Goal: Task Accomplishment & Management: Manage account settings

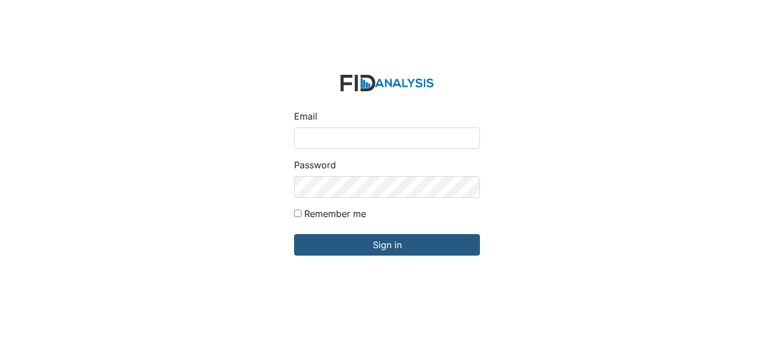
click at [370, 140] on input "Email" at bounding box center [387, 138] width 186 height 22
type input "[EMAIL_ADDRESS][DOMAIN_NAME]"
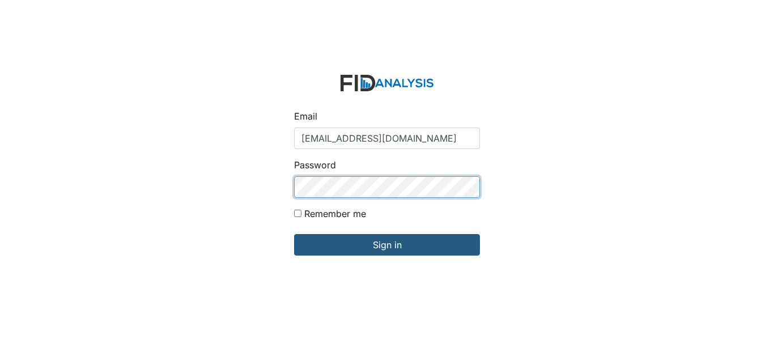
click at [294, 234] on input "Sign in" at bounding box center [387, 245] width 186 height 22
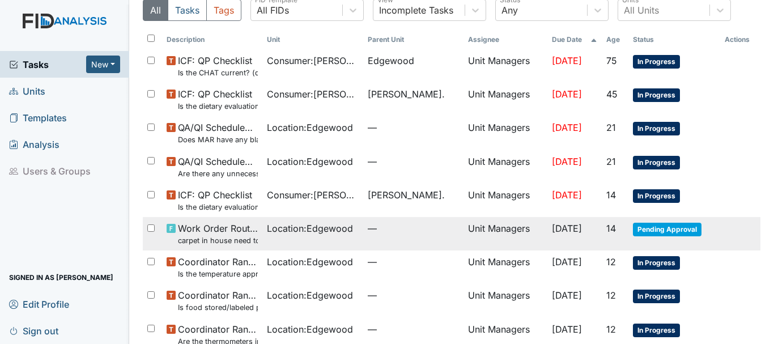
scroll to position [113, 0]
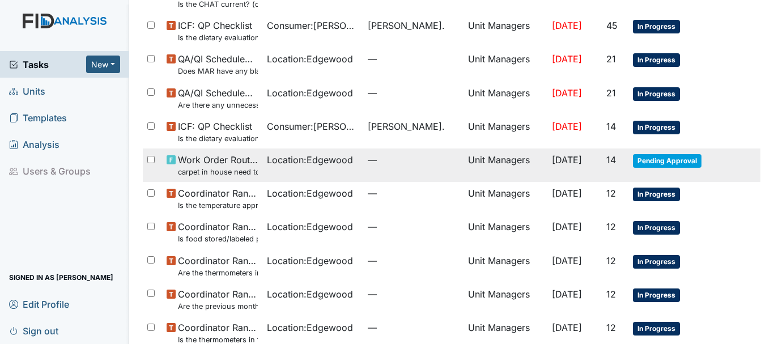
click at [641, 161] on span "Pending Approval" at bounding box center [667, 161] width 69 height 14
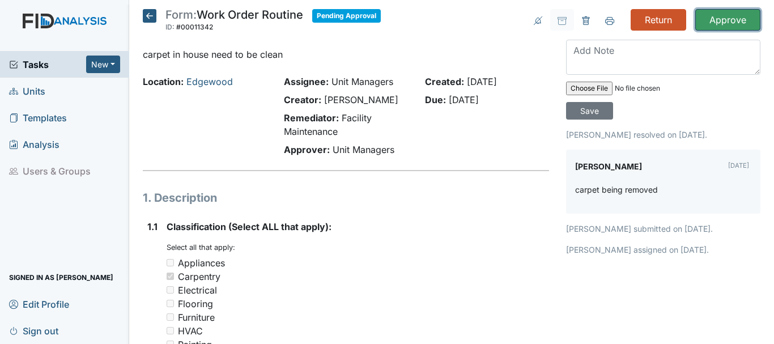
click at [710, 22] on input "Approve" at bounding box center [727, 20] width 65 height 22
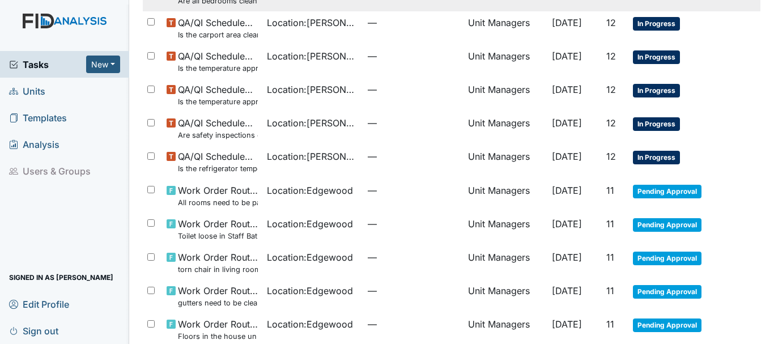
scroll to position [842, 0]
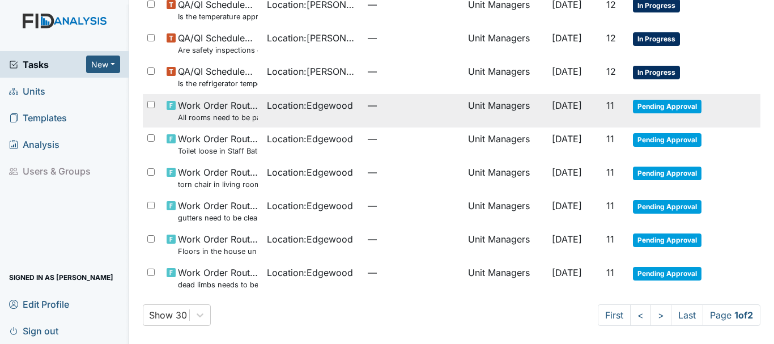
click at [645, 101] on span "Pending Approval" at bounding box center [667, 107] width 69 height 14
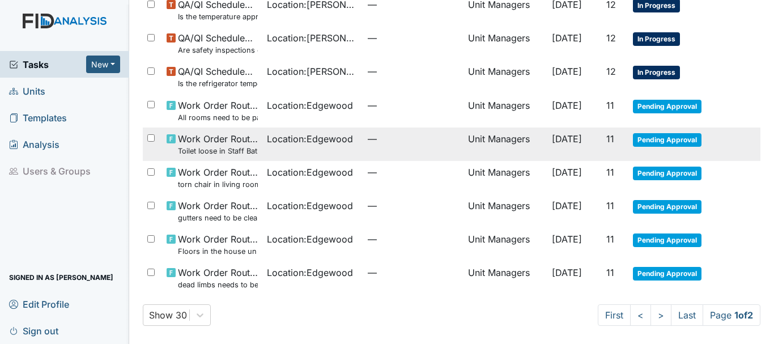
click at [662, 139] on span "Pending Approval" at bounding box center [667, 140] width 69 height 14
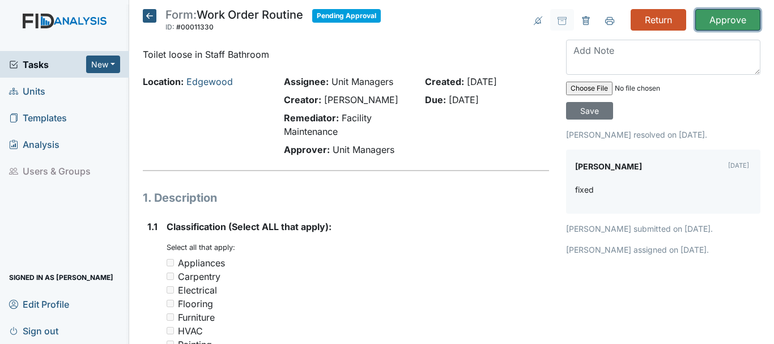
click at [709, 23] on input "Approve" at bounding box center [727, 20] width 65 height 22
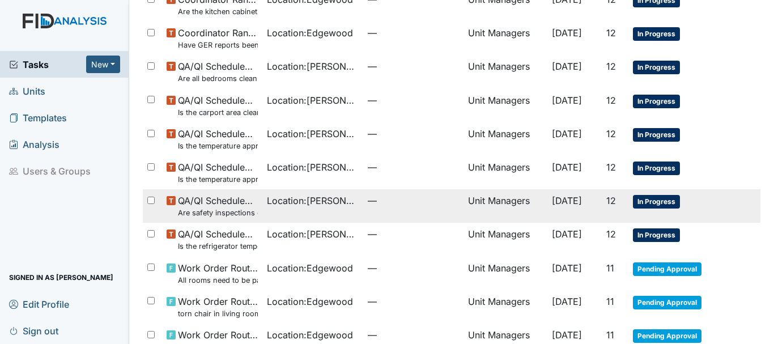
scroll to position [842, 0]
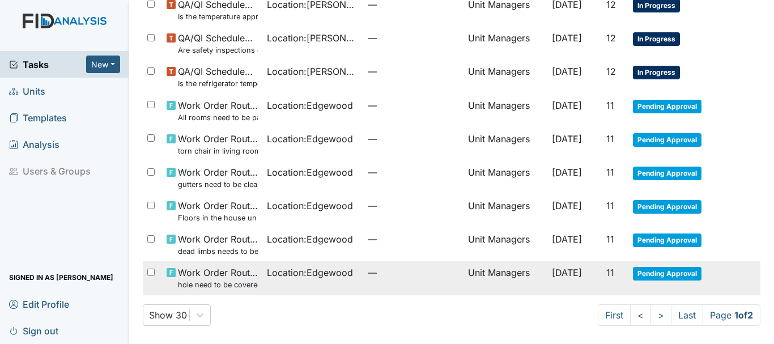
click at [659, 275] on span "Pending Approval" at bounding box center [667, 274] width 69 height 14
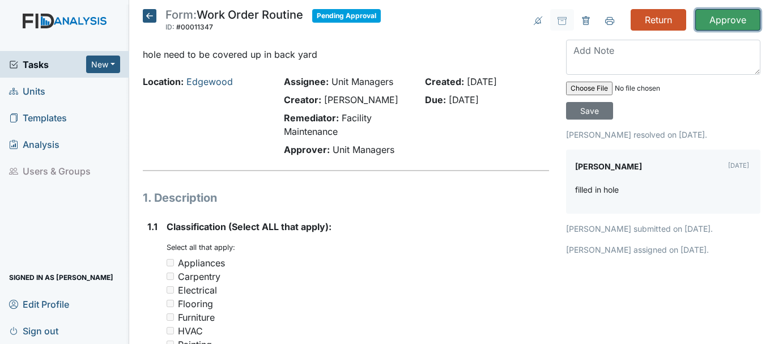
click at [698, 29] on input "Approve" at bounding box center [727, 20] width 65 height 22
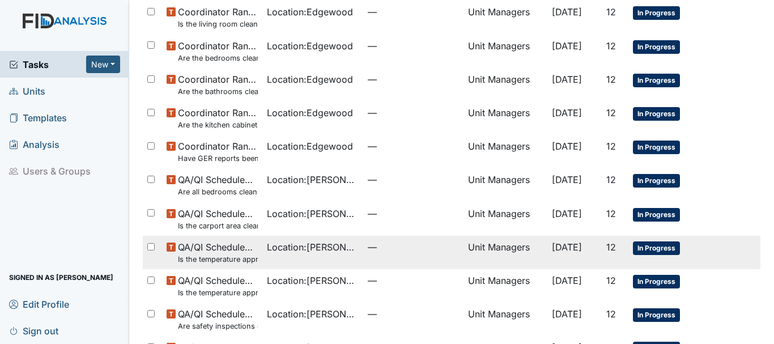
scroll to position [842, 0]
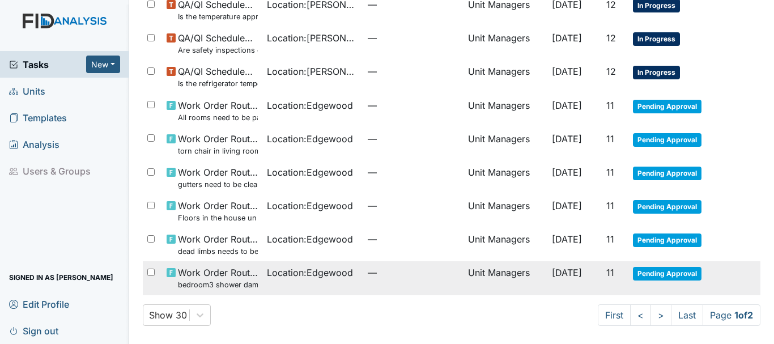
click at [291, 274] on span "Location : [GEOGRAPHIC_DATA]" at bounding box center [310, 273] width 86 height 14
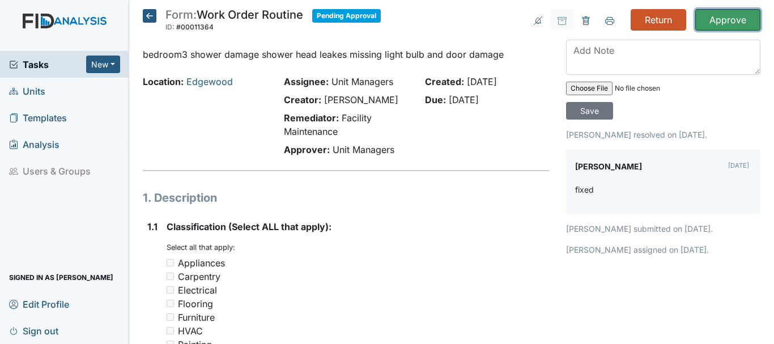
click at [711, 21] on input "Approve" at bounding box center [727, 20] width 65 height 22
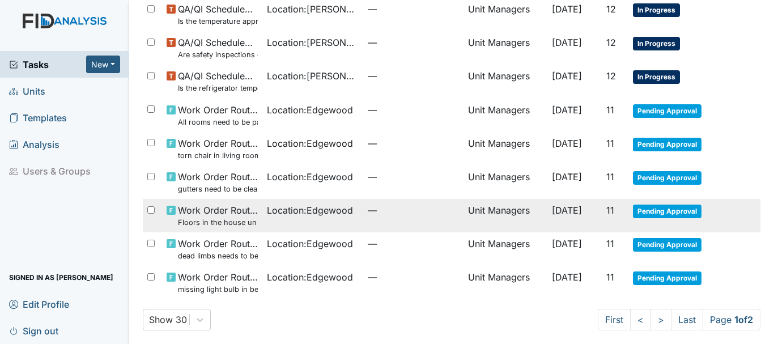
scroll to position [842, 0]
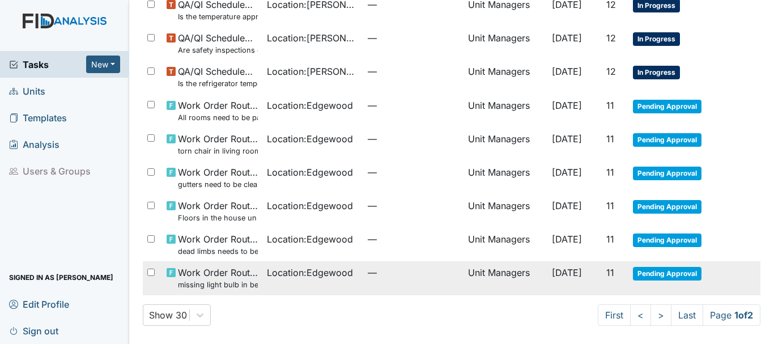
click at [645, 270] on span "Pending Approval" at bounding box center [667, 274] width 69 height 14
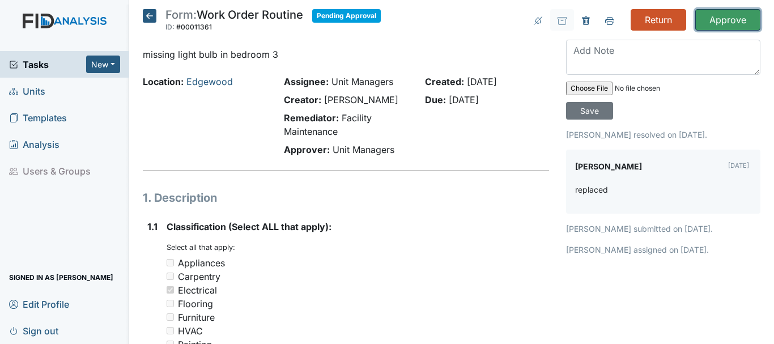
click at [707, 19] on input "Approve" at bounding box center [727, 20] width 65 height 22
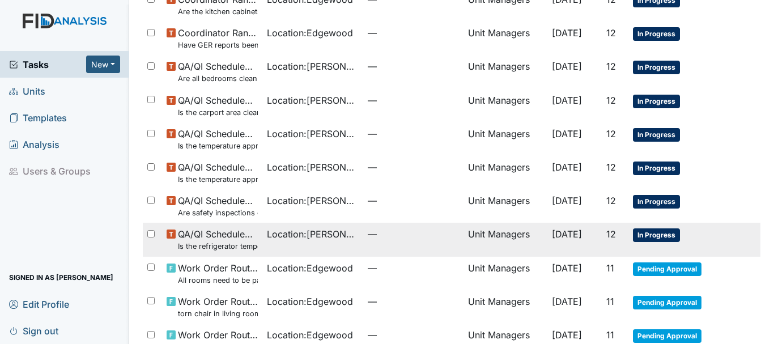
scroll to position [842, 0]
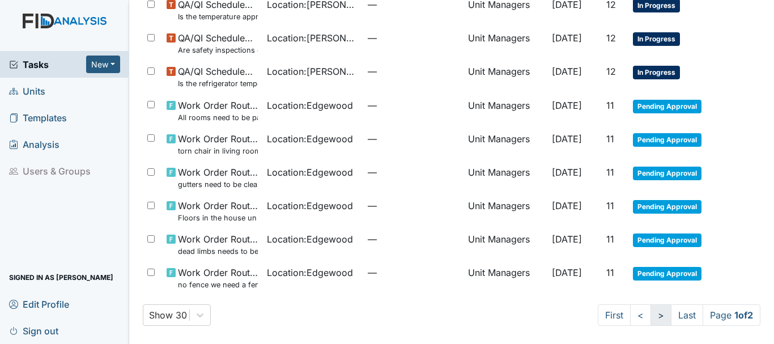
click at [650, 319] on link ">" at bounding box center [660, 315] width 21 height 22
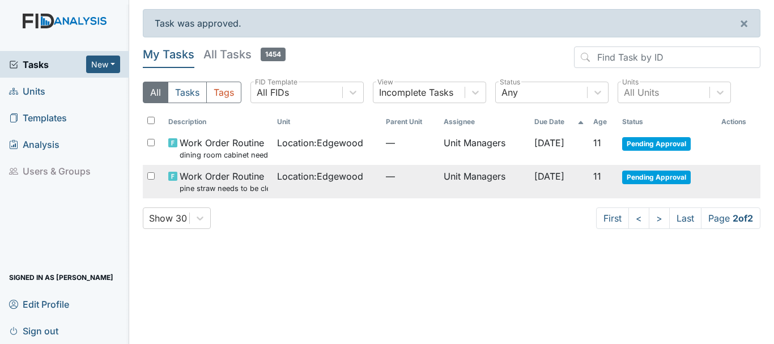
click at [308, 177] on span "Location : Edgewood" at bounding box center [320, 176] width 86 height 14
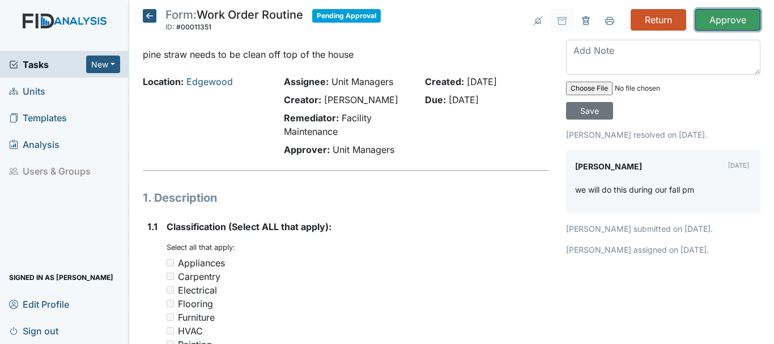
click at [706, 20] on input "Approve" at bounding box center [727, 20] width 65 height 22
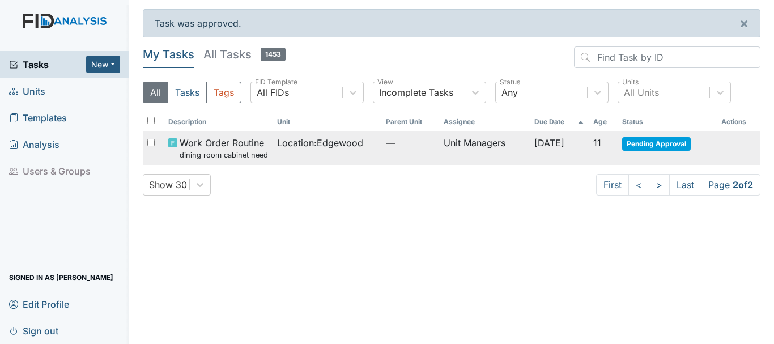
click at [245, 142] on span "Work Order Routine dining room cabinet needs a knob" at bounding box center [224, 148] width 88 height 24
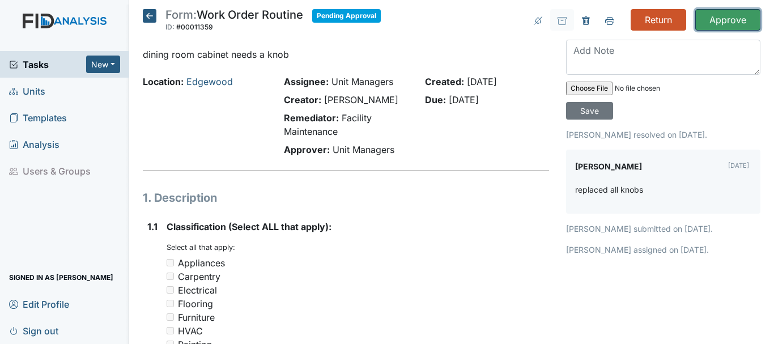
click at [718, 12] on input "Approve" at bounding box center [727, 20] width 65 height 22
click at [717, 19] on input "Approve" at bounding box center [727, 20] width 65 height 22
click at [714, 22] on input "Approve" at bounding box center [727, 20] width 65 height 22
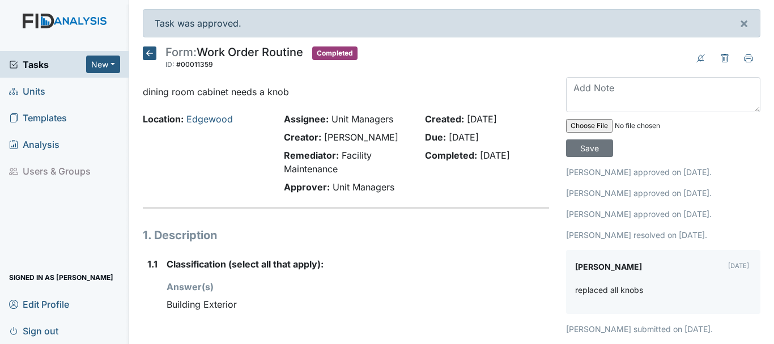
click at [39, 63] on span "Tasks" at bounding box center [47, 65] width 77 height 14
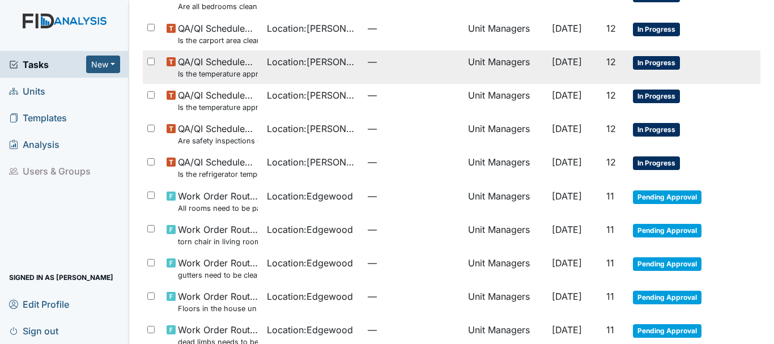
scroll to position [805, 0]
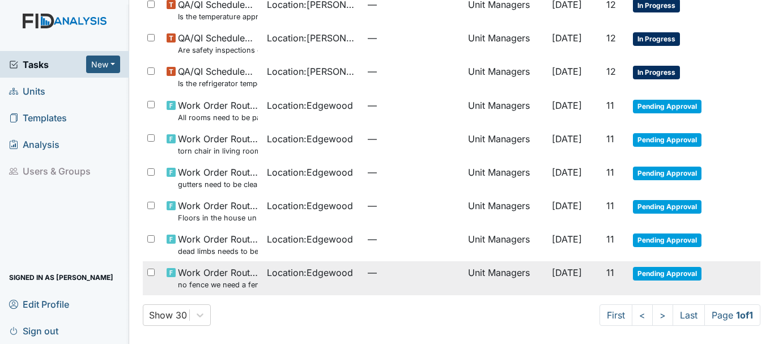
click at [463, 271] on td "Unit Managers" at bounding box center [505, 277] width 84 height 33
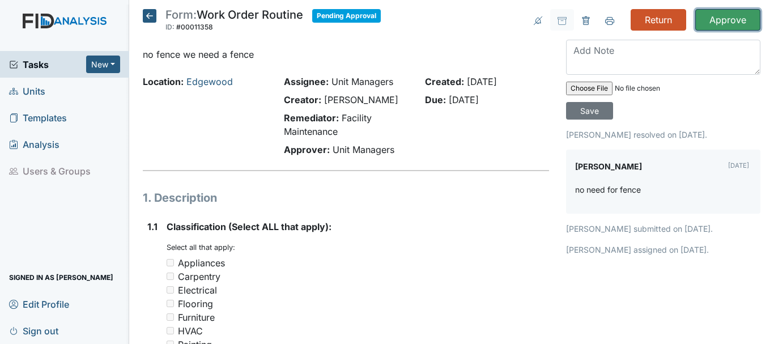
click at [709, 23] on input "Approve" at bounding box center [727, 20] width 65 height 22
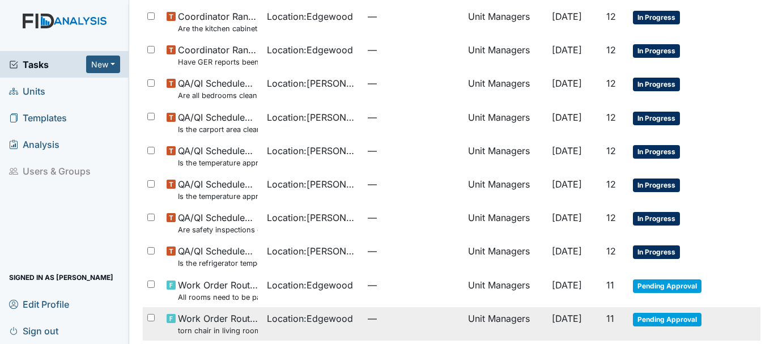
scroll to position [808, 0]
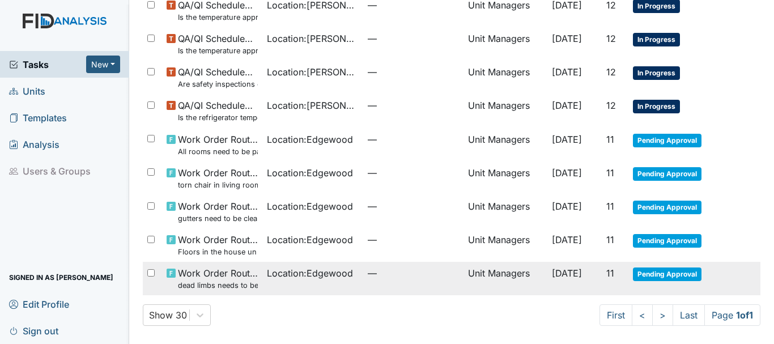
click at [316, 270] on span "Location : [GEOGRAPHIC_DATA]" at bounding box center [310, 273] width 86 height 14
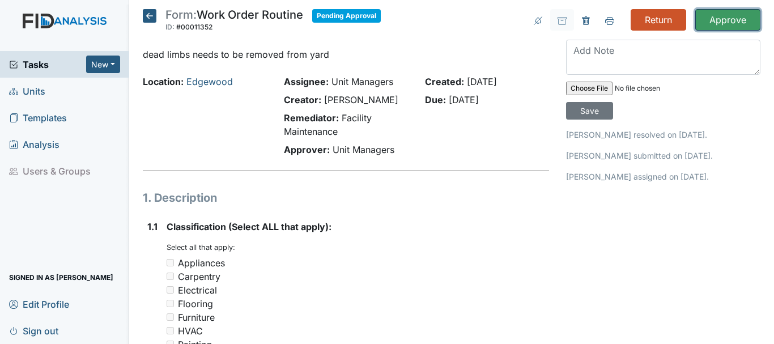
click at [714, 19] on input "Approve" at bounding box center [727, 20] width 65 height 22
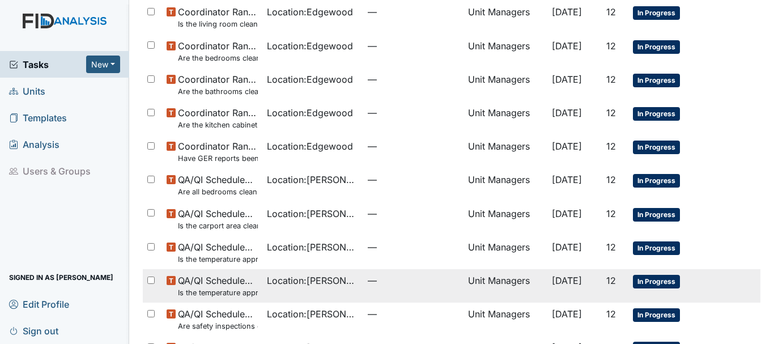
scroll to position [775, 0]
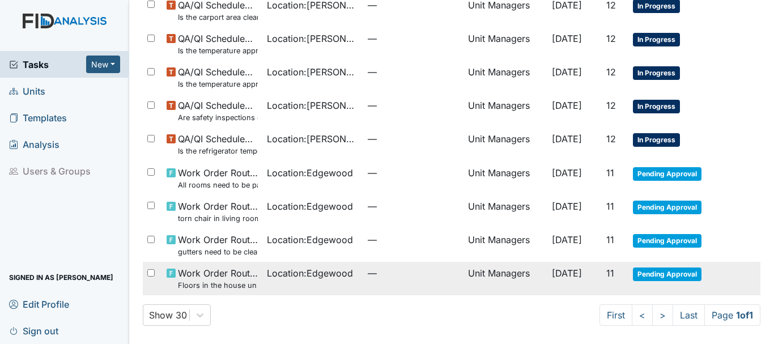
click at [651, 273] on span "Pending Approval" at bounding box center [667, 274] width 69 height 14
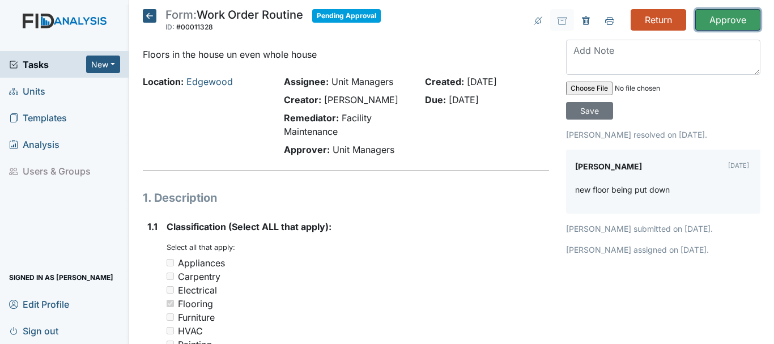
click at [708, 21] on input "Approve" at bounding box center [727, 20] width 65 height 22
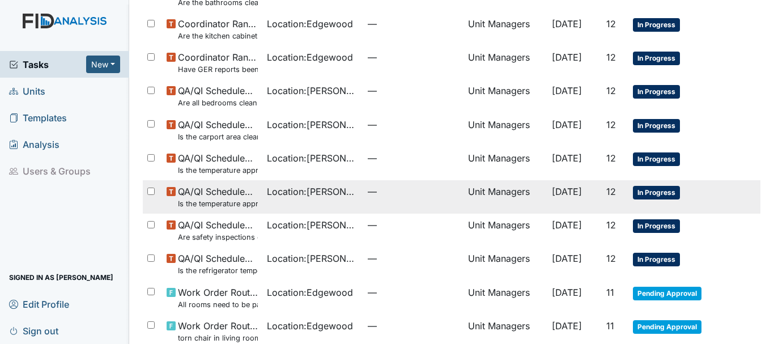
scroll to position [742, 0]
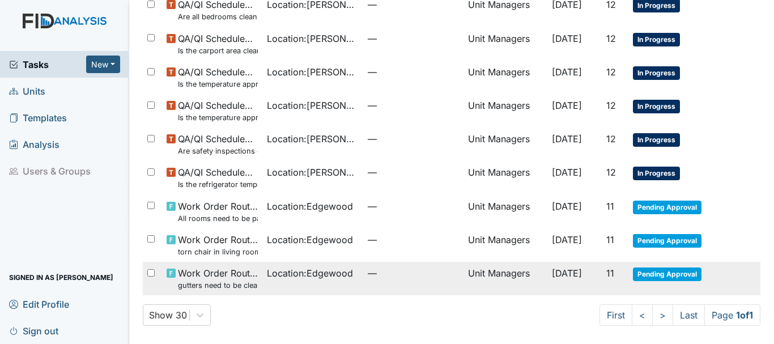
click at [641, 275] on span "Pending Approval" at bounding box center [667, 274] width 69 height 14
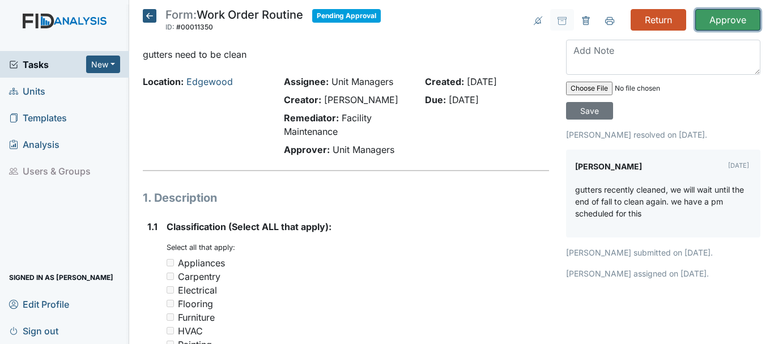
click at [701, 21] on input "Approve" at bounding box center [727, 20] width 65 height 22
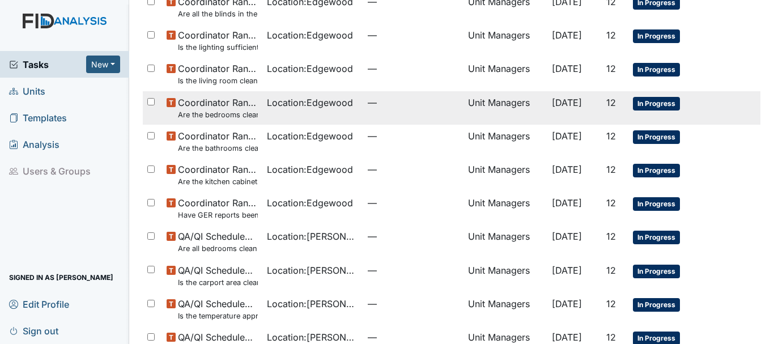
scroll to position [708, 0]
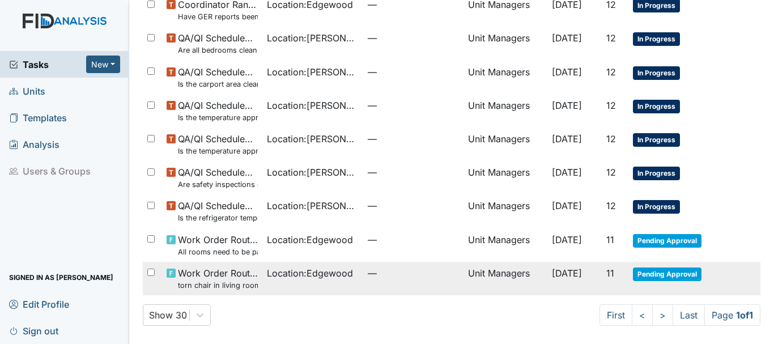
click at [646, 272] on span "Pending Approval" at bounding box center [667, 274] width 69 height 14
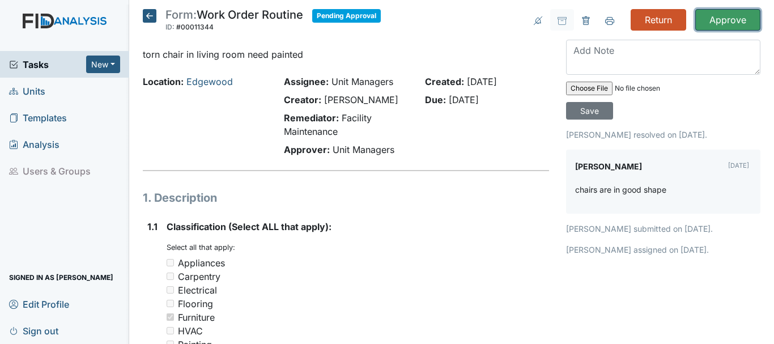
click at [698, 24] on input "Approve" at bounding box center [727, 20] width 65 height 22
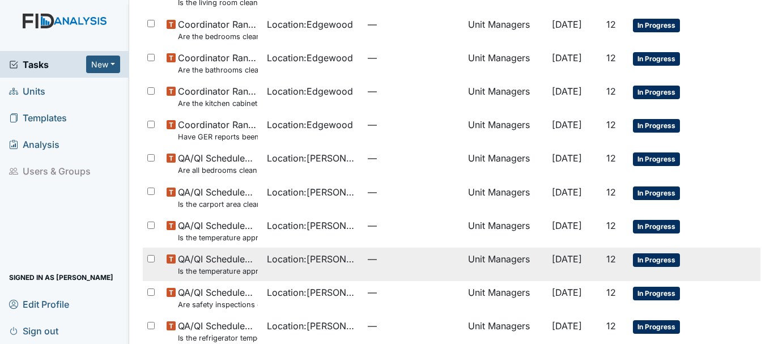
scroll to position [675, 0]
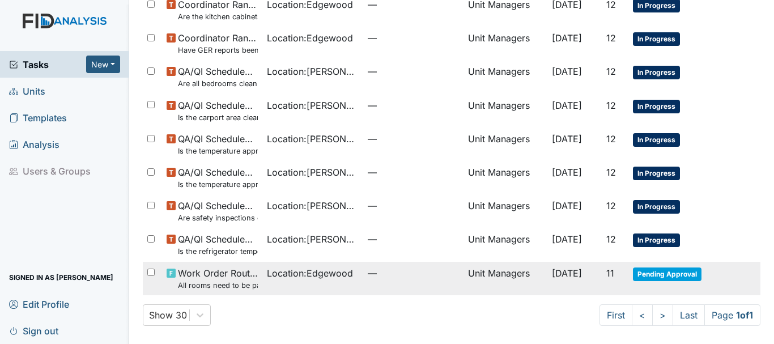
click at [661, 269] on span "Pending Approval" at bounding box center [667, 274] width 69 height 14
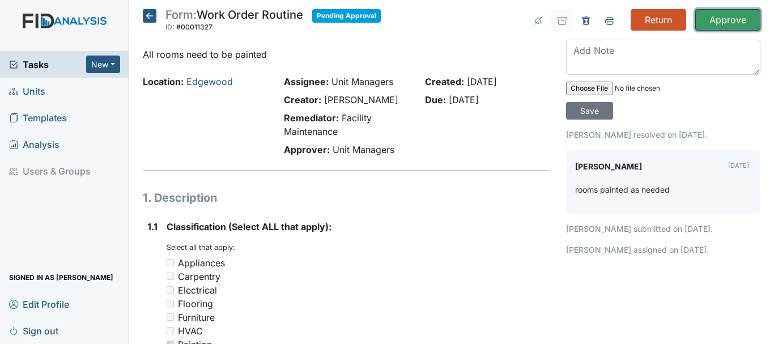
click at [714, 14] on input "Approve" at bounding box center [727, 20] width 65 height 22
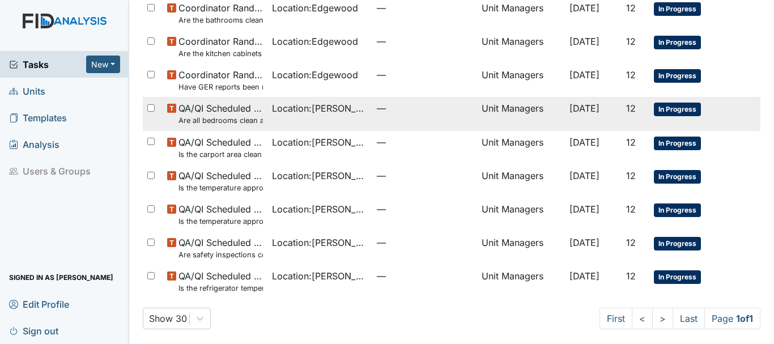
scroll to position [641, 0]
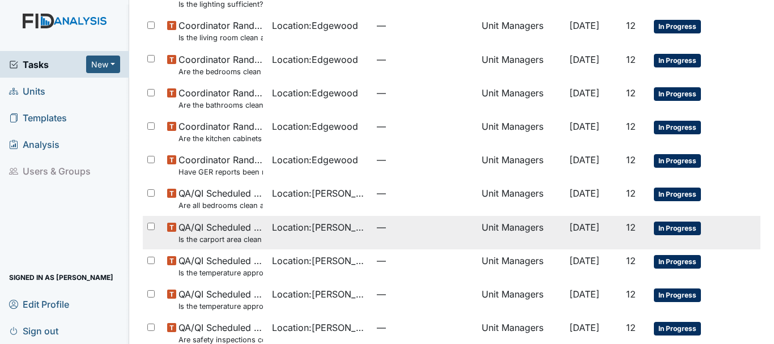
scroll to position [491, 0]
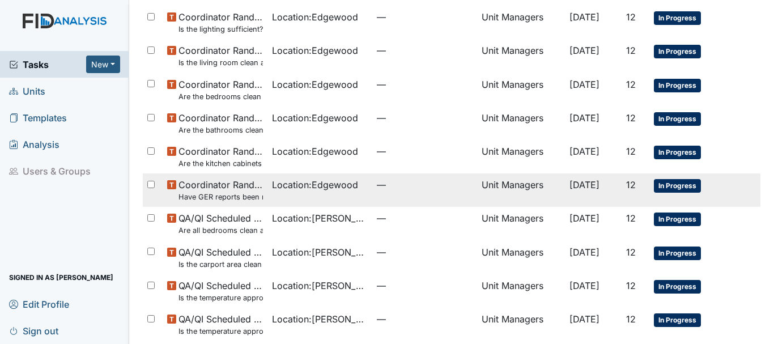
click at [229, 193] on small "Have GER reports been reviewed by managers within 72 hours of occurrence?" at bounding box center [220, 196] width 84 height 11
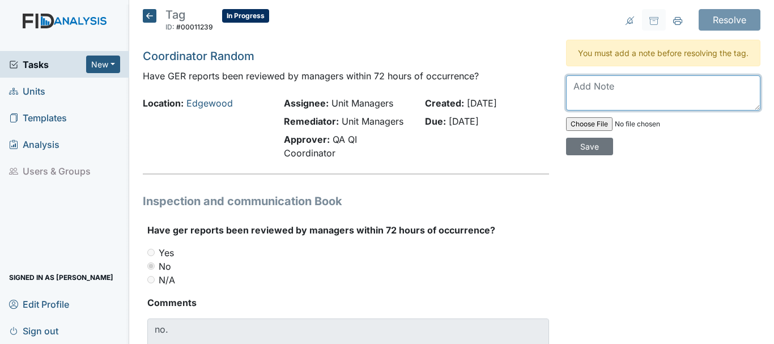
click at [587, 105] on textarea at bounding box center [663, 92] width 194 height 35
click at [628, 102] on textarea at bounding box center [663, 92] width 194 height 35
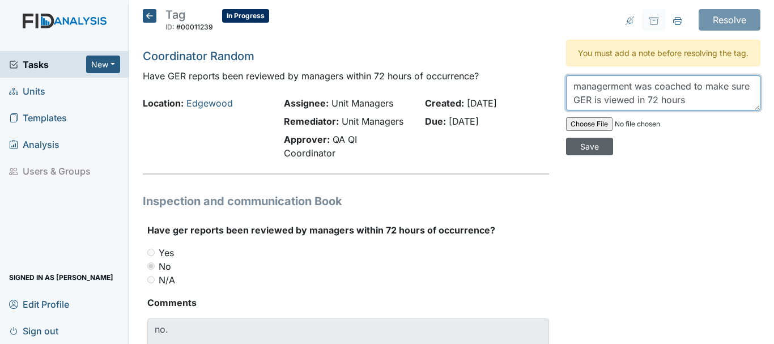
type textarea "managerment was coached to make sure GER is viewed in 72 hours"
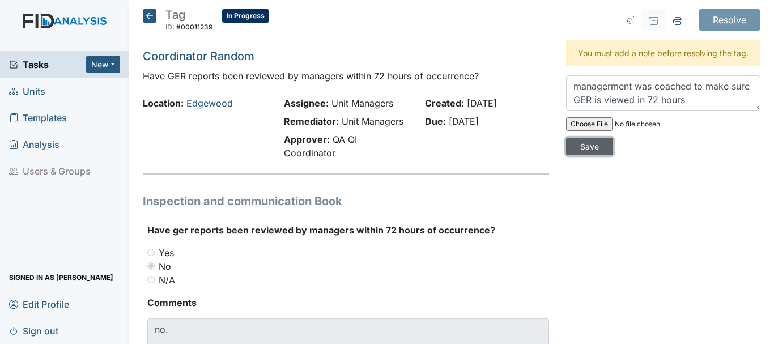
click at [583, 155] on input "Save" at bounding box center [589, 147] width 47 height 18
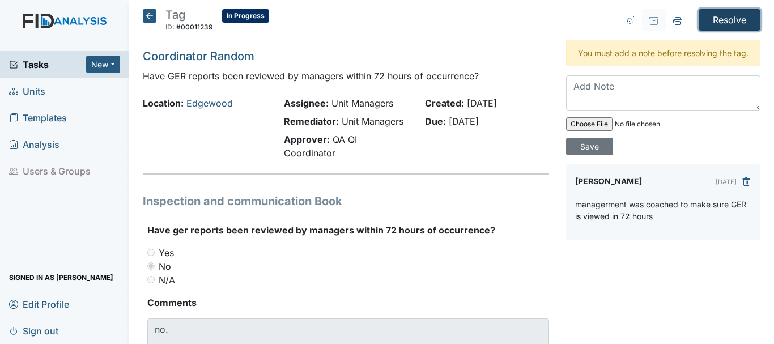
click at [723, 25] on input "Resolve" at bounding box center [729, 20] width 62 height 22
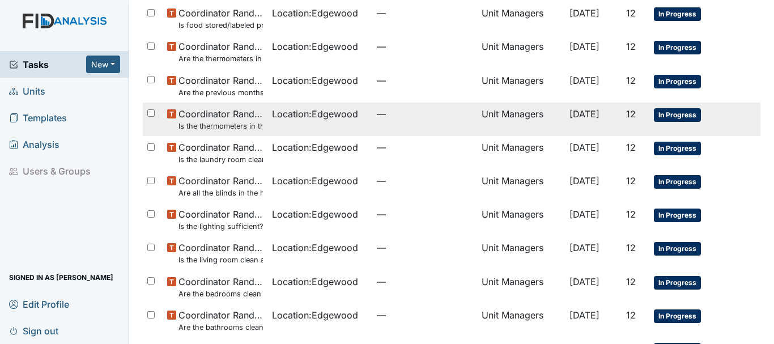
scroll to position [397, 0]
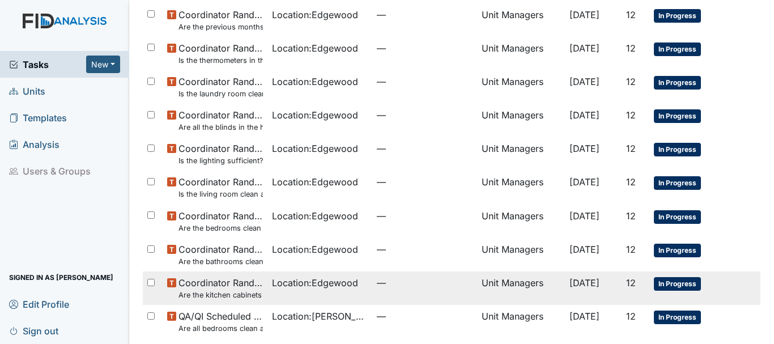
click at [231, 283] on span "Coordinator Random Are the kitchen cabinets and floors clean?" at bounding box center [220, 288] width 84 height 24
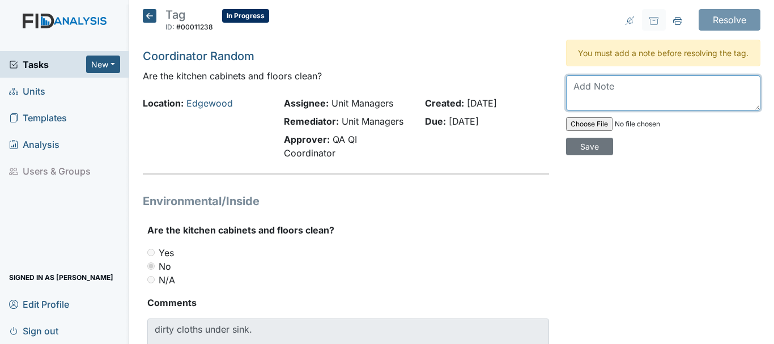
click at [607, 104] on textarea at bounding box center [663, 92] width 194 height 35
type textarea "U"
type textarea "u"
type textarea "Under sink was bleached and cleaned out"
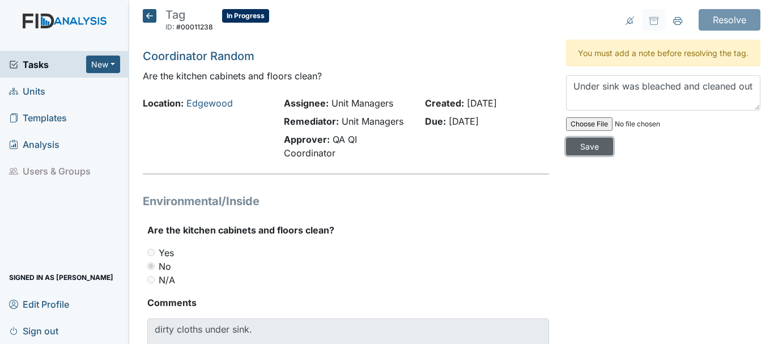
click at [579, 155] on input "Save" at bounding box center [589, 147] width 47 height 18
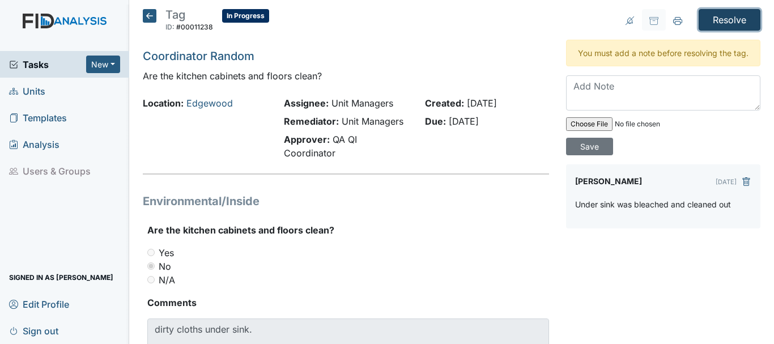
click at [715, 19] on input "Resolve" at bounding box center [729, 20] width 62 height 22
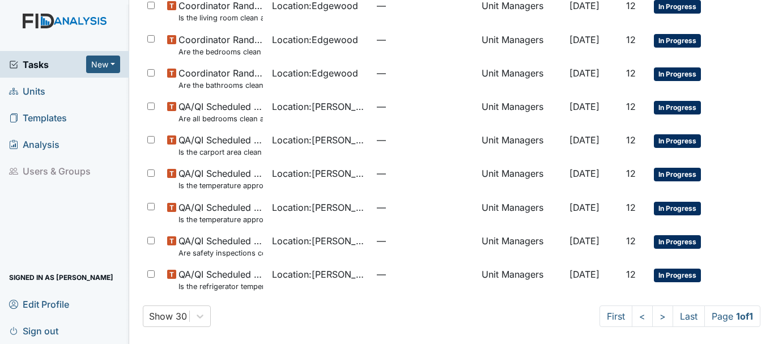
scroll to position [574, 0]
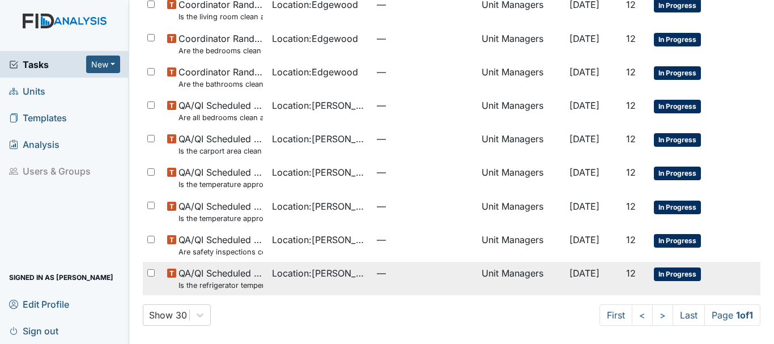
click at [222, 275] on span "QA/QI Scheduled Inspection Is the refrigerator temperature between 34° and 40°?" at bounding box center [220, 278] width 84 height 24
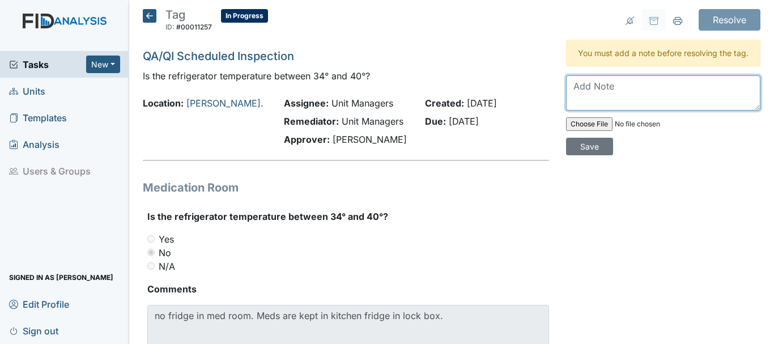
click at [603, 104] on textarea at bounding box center [663, 92] width 194 height 35
type textarea "M"
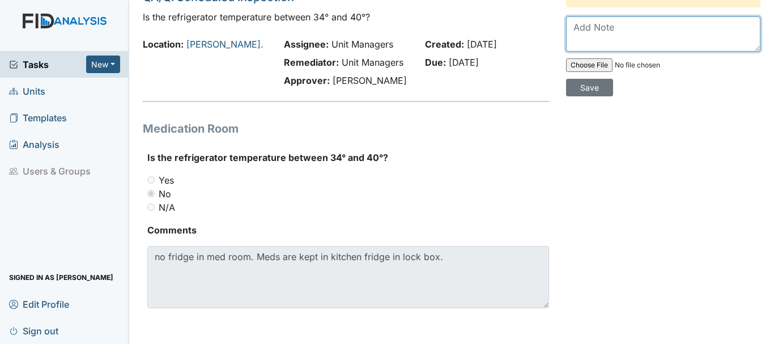
scroll to position [59, 0]
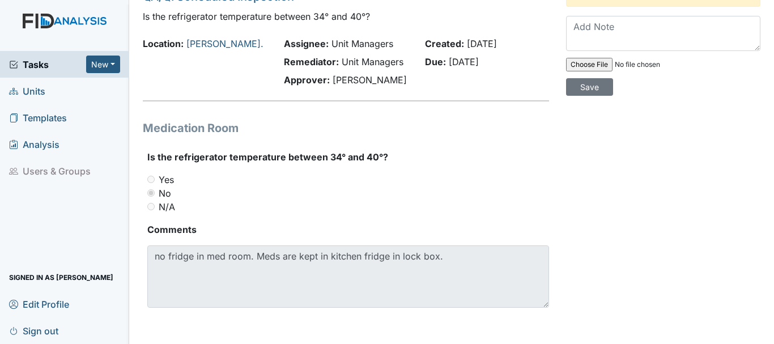
click at [40, 90] on span "Units" at bounding box center [27, 91] width 36 height 18
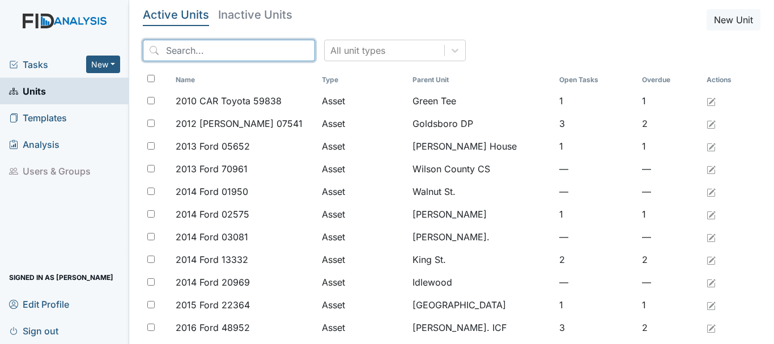
click at [191, 52] on input "search" at bounding box center [229, 51] width 172 height 22
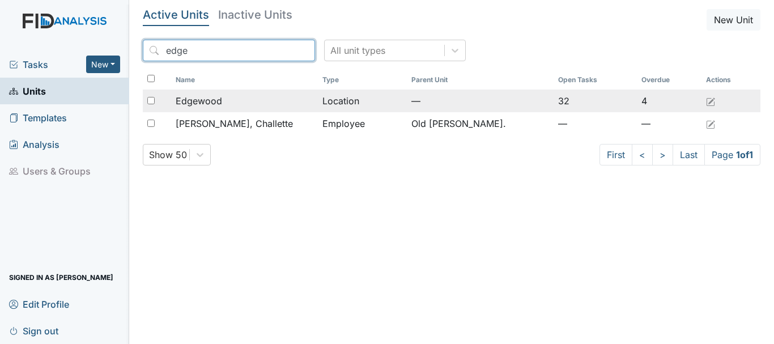
type input "edge"
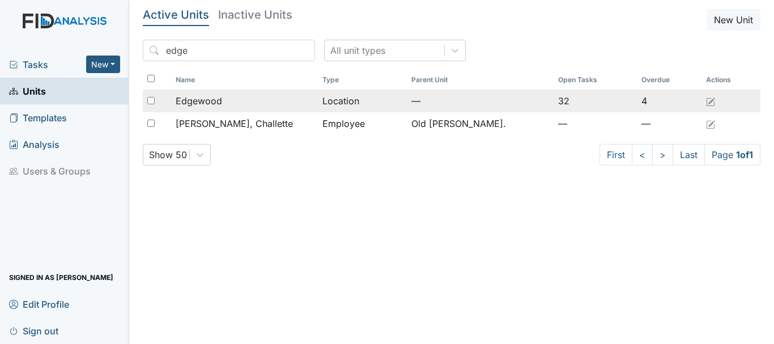
click at [156, 100] on div at bounding box center [157, 101] width 28 height 23
checkbox input "true"
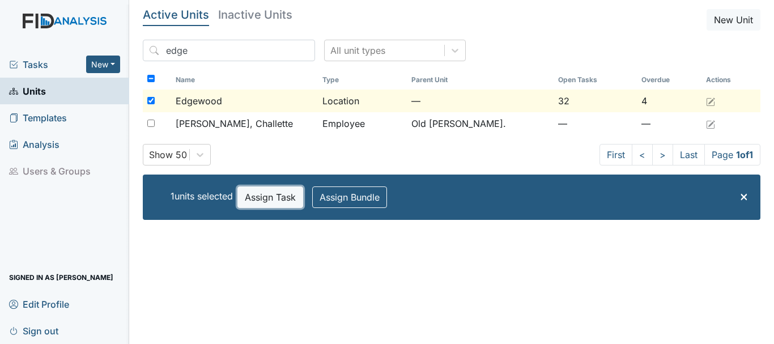
click at [283, 198] on button "Assign Task" at bounding box center [270, 197] width 66 height 22
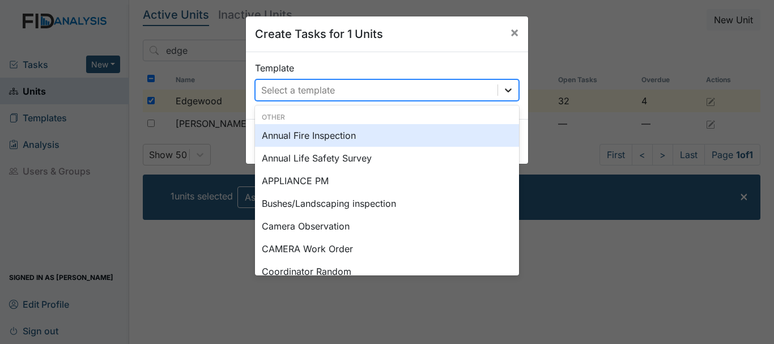
click at [505, 91] on icon at bounding box center [508, 90] width 7 height 4
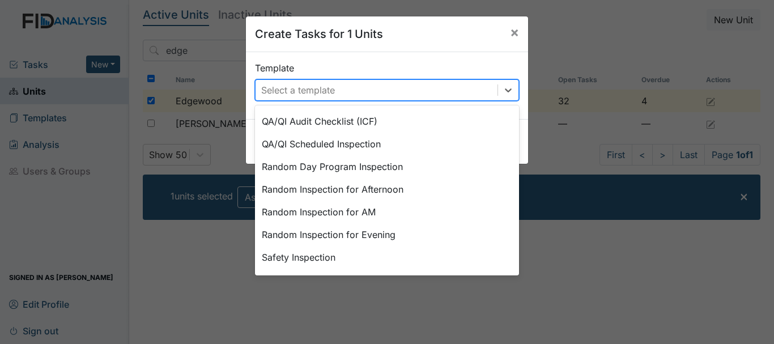
scroll to position [526, 0]
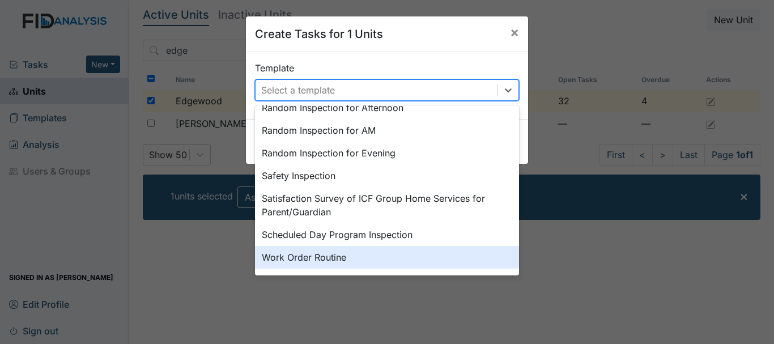
click at [290, 259] on div "Work Order Routine" at bounding box center [387, 257] width 264 height 23
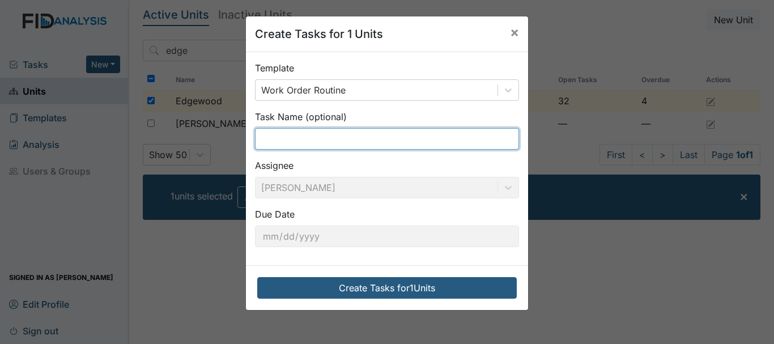
click at [289, 140] on input "text" at bounding box center [387, 139] width 264 height 22
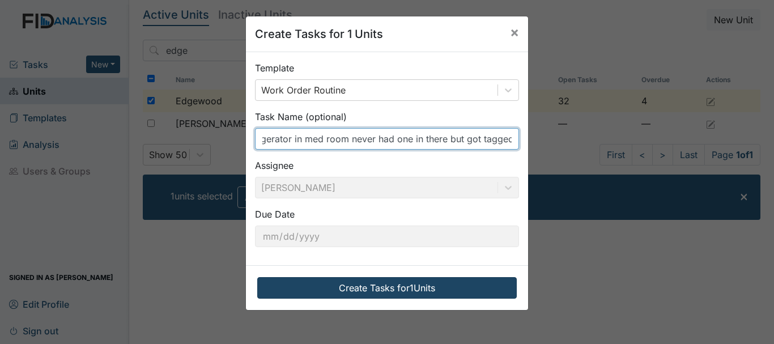
type input "no frigerator in med room never had one in there but got tagged"
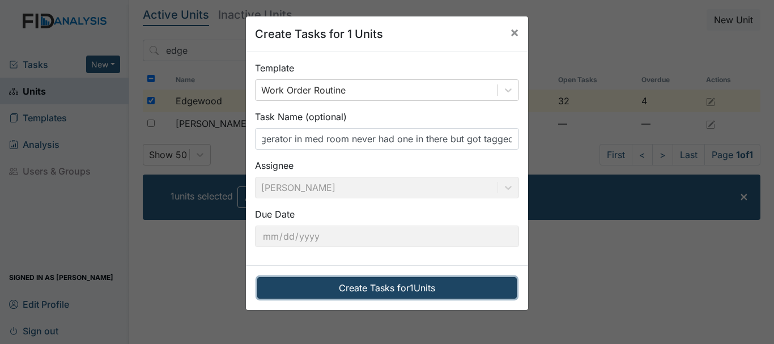
scroll to position [0, 0]
click at [376, 287] on button "Create Tasks for 1 Units" at bounding box center [386, 288] width 259 height 22
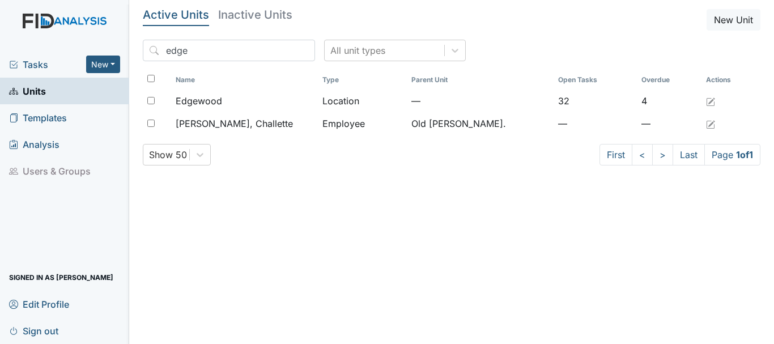
click at [40, 63] on span "Tasks" at bounding box center [47, 65] width 77 height 14
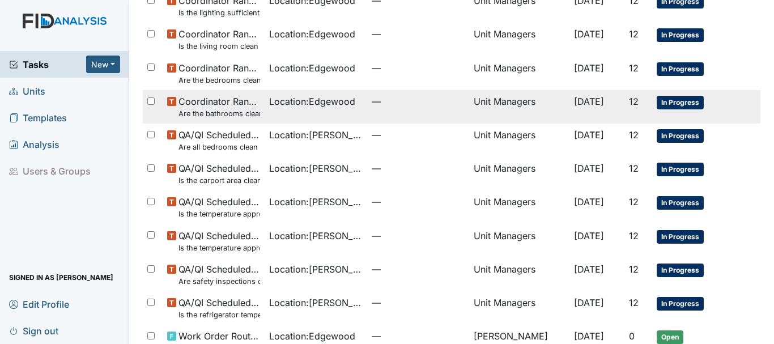
scroll to position [570, 0]
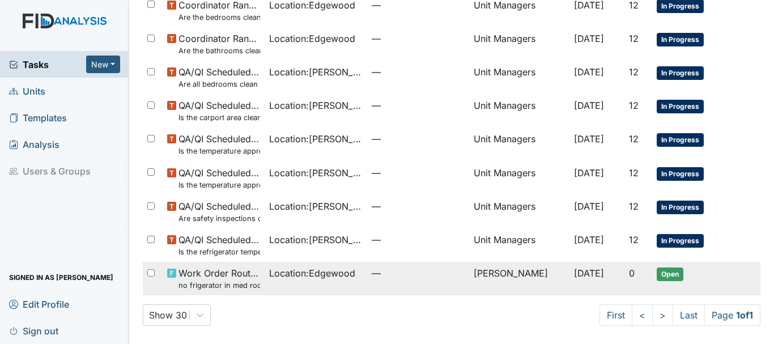
click at [302, 263] on td "Location : Edgewood" at bounding box center [316, 278] width 103 height 33
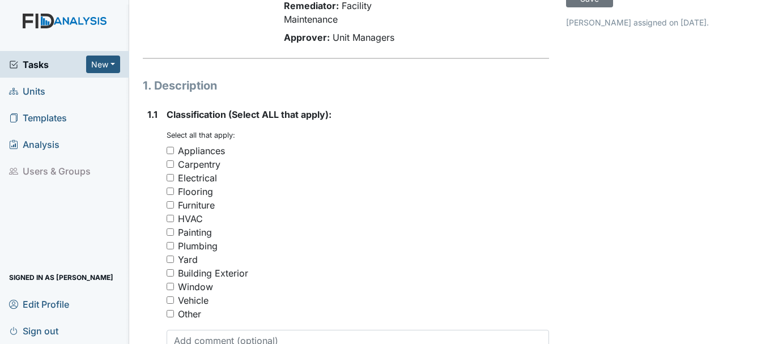
scroll to position [113, 0]
click at [169, 151] on input "Appliances" at bounding box center [170, 149] width 7 height 7
checkbox input "true"
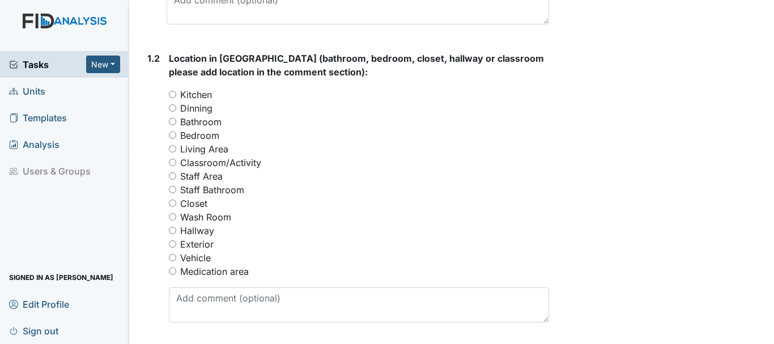
scroll to position [453, 0]
click at [173, 272] on input "Medication area" at bounding box center [172, 270] width 7 height 7
radio input "true"
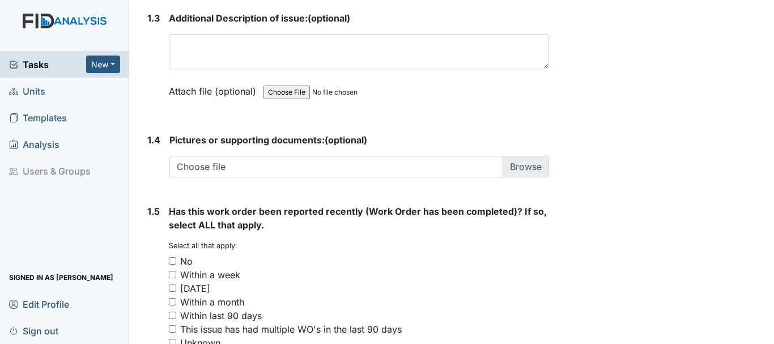
scroll to position [793, 0]
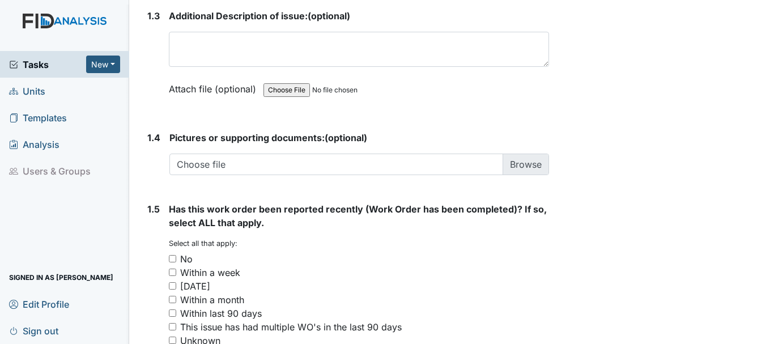
click at [172, 260] on input "No" at bounding box center [172, 258] width 7 height 7
checkbox input "true"
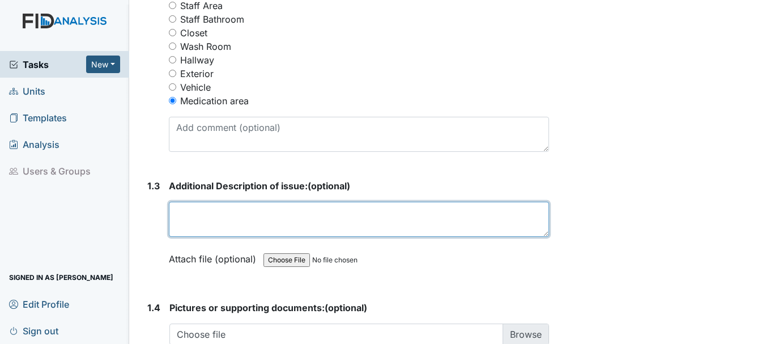
click at [225, 219] on textarea at bounding box center [359, 219] width 380 height 35
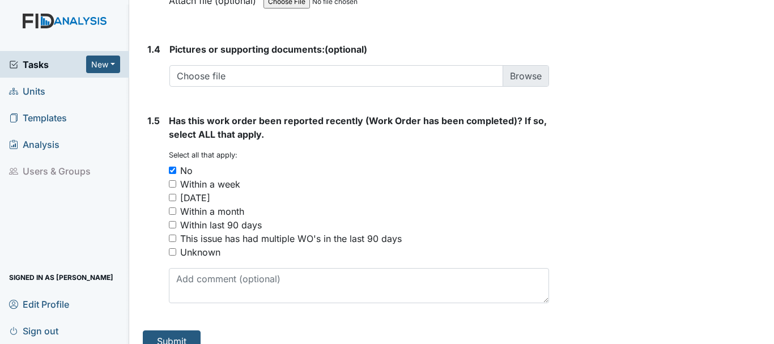
scroll to position [898, 0]
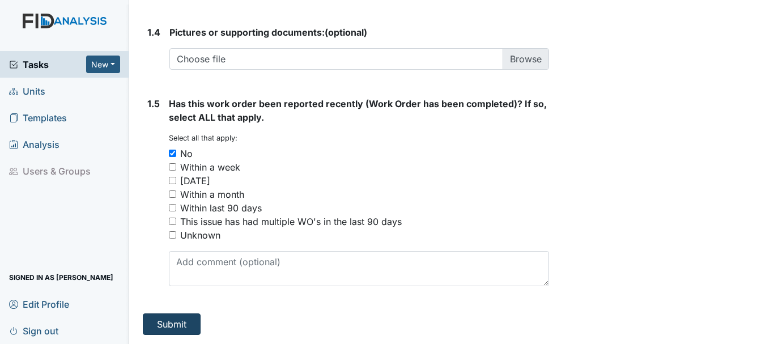
type textarea "no refrigerator"
click at [177, 318] on button "Submit" at bounding box center [172, 324] width 58 height 22
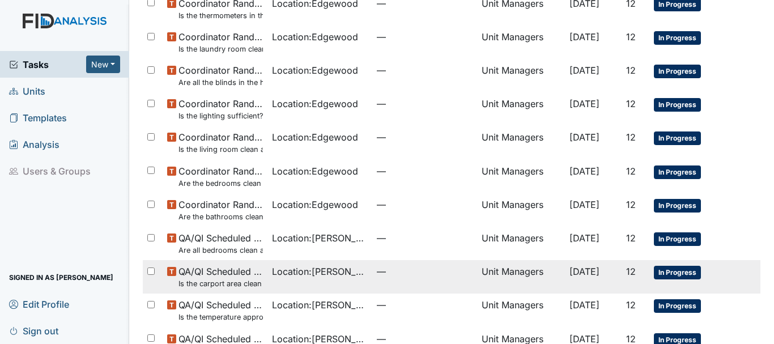
scroll to position [461, 0]
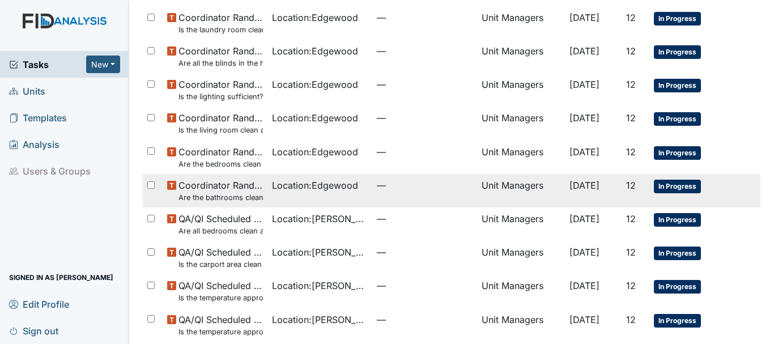
click at [216, 190] on span "Coordinator Random Are the bathrooms clean and in good repair?" at bounding box center [220, 190] width 84 height 24
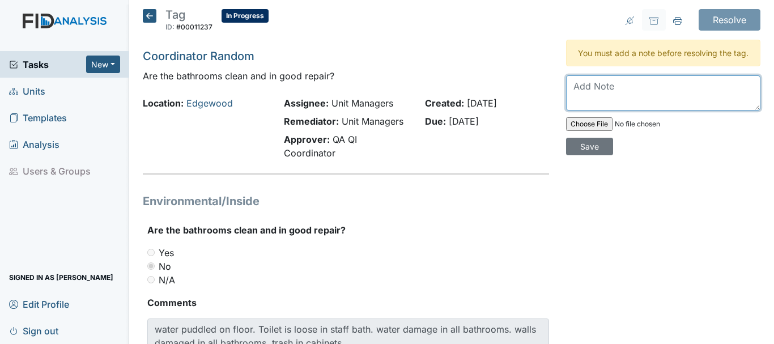
click at [598, 106] on textarea at bounding box center [663, 92] width 194 height 35
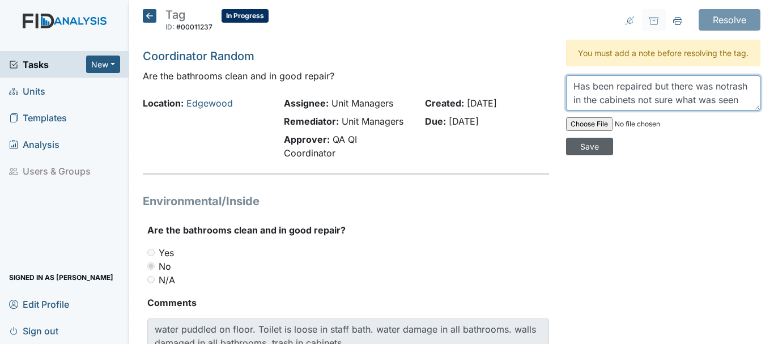
type textarea "Has been repaired but there was notrash in the cabinets not sure what was seen"
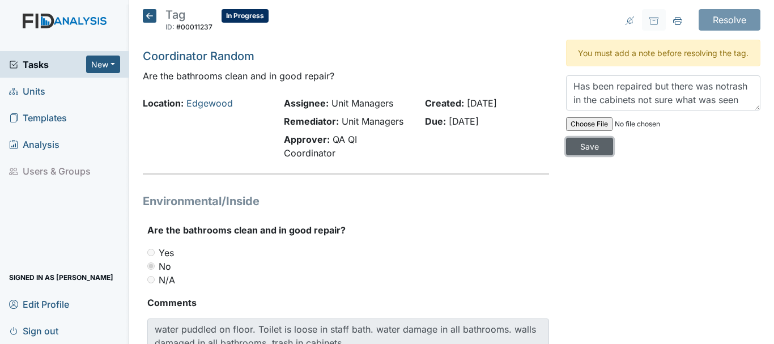
click at [586, 155] on input "Save" at bounding box center [589, 147] width 47 height 18
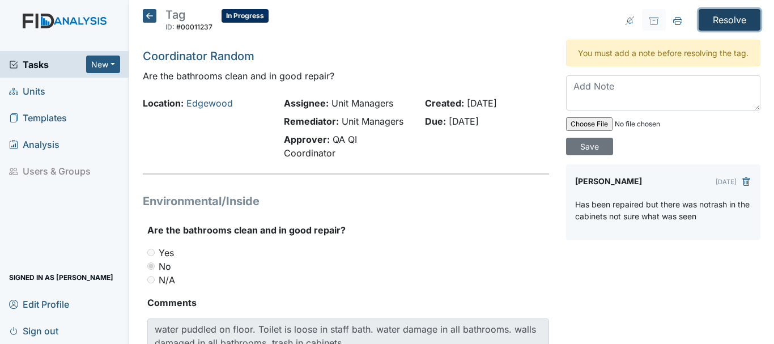
click at [713, 23] on input "Resolve" at bounding box center [729, 20] width 62 height 22
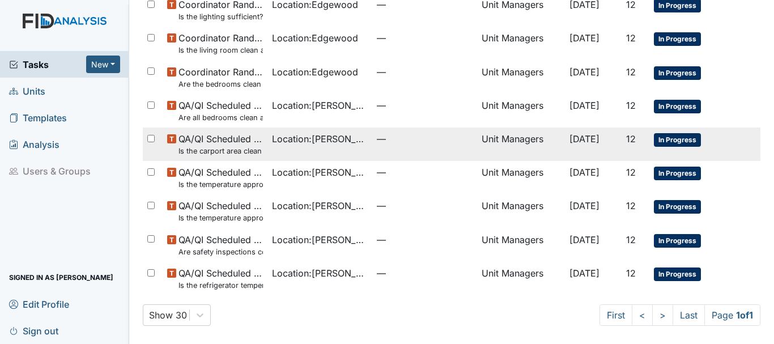
scroll to position [427, 0]
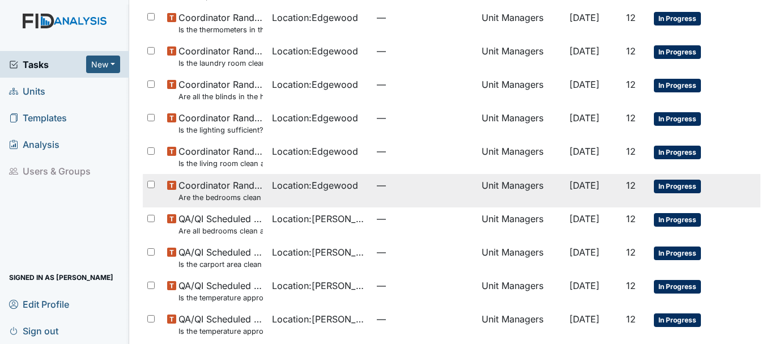
click at [227, 187] on span "Coordinator Random Are the bedrooms clean and in good repair?" at bounding box center [220, 190] width 84 height 24
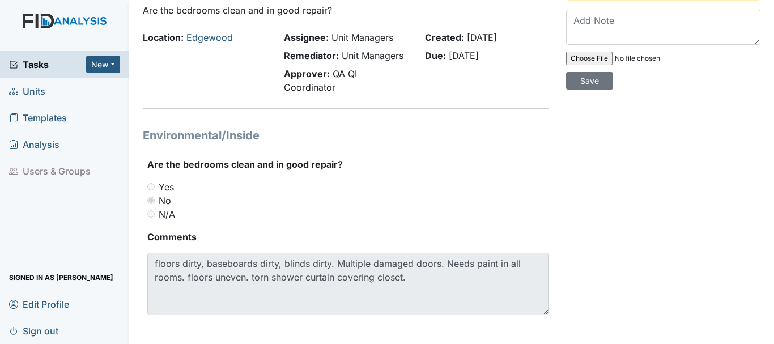
scroll to position [73, 0]
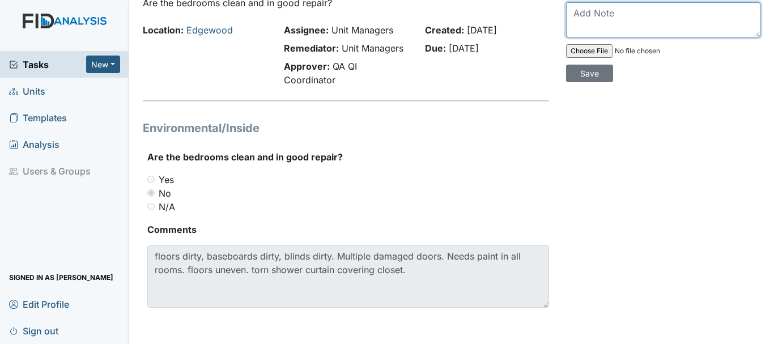
click at [589, 29] on textarea at bounding box center [663, 19] width 194 height 35
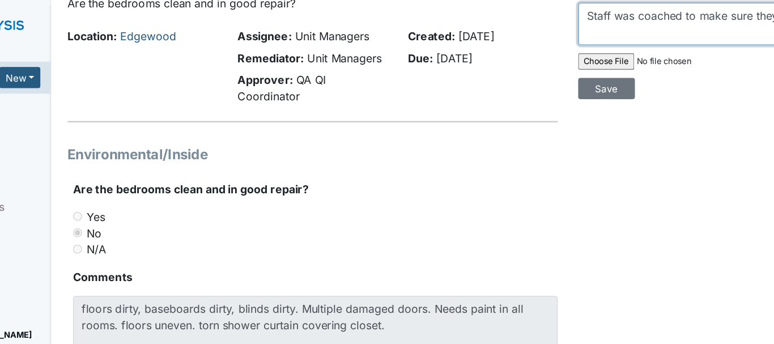
click at [612, 35] on textarea "Staff was coached to make sure they" at bounding box center [663, 19] width 194 height 35
click at [725, 26] on textarea "Staff was coached to make sure they" at bounding box center [663, 19] width 194 height 35
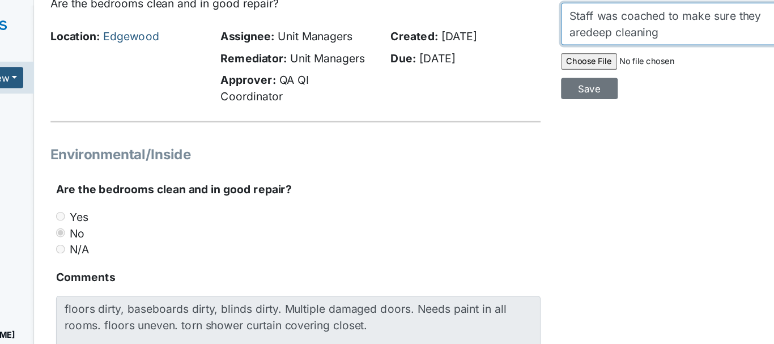
click at [580, 37] on textarea "Staff was coached to make sure they aredeep cleaning" at bounding box center [663, 19] width 194 height 35
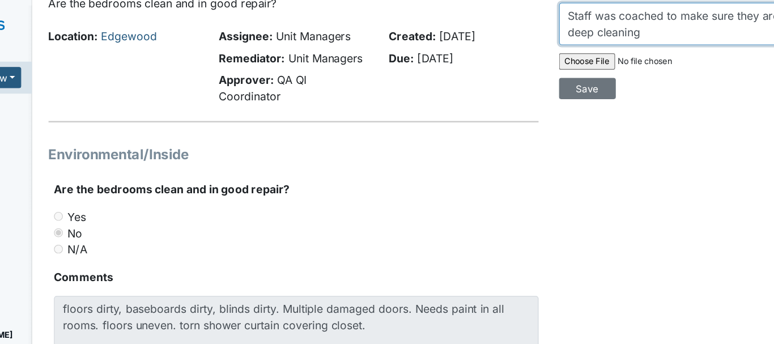
click at [633, 37] on textarea "Staff was coached to make sure they are deep cleaning" at bounding box center [663, 19] width 194 height 35
type textarea "Staff was coached to make sure they are deep cleaning on the weekend"
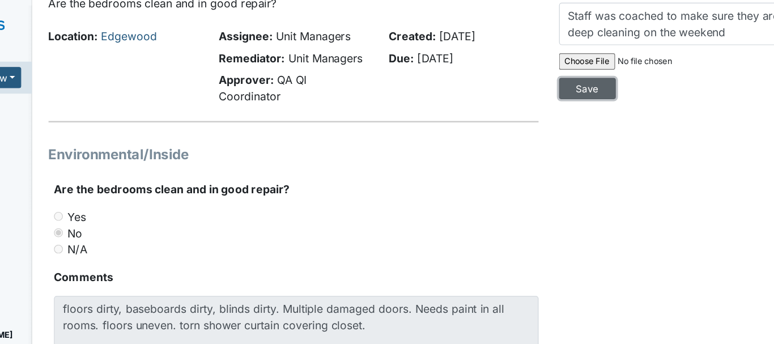
click at [589, 82] on input "Save" at bounding box center [589, 74] width 47 height 18
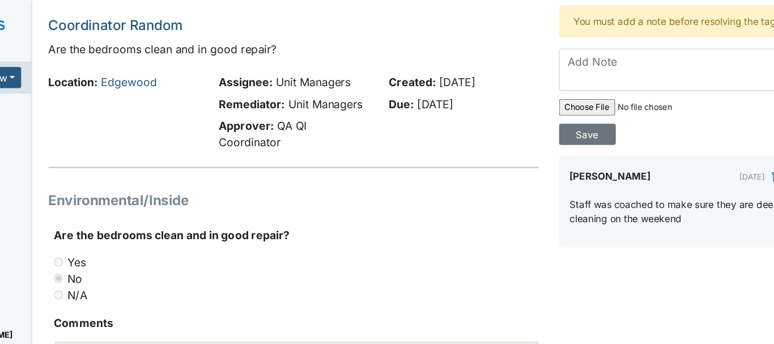
scroll to position [0, 0]
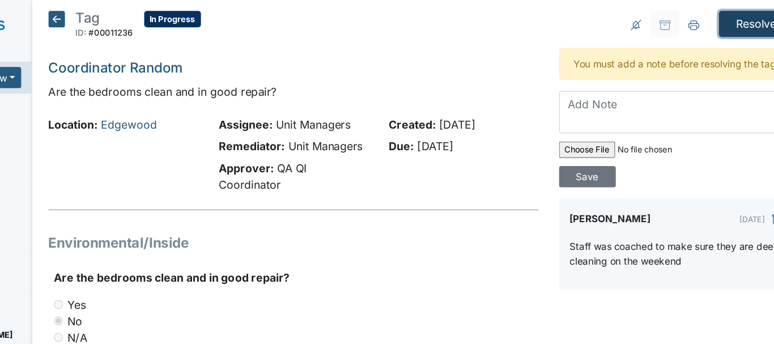
click at [721, 21] on input "Resolve" at bounding box center [729, 20] width 62 height 22
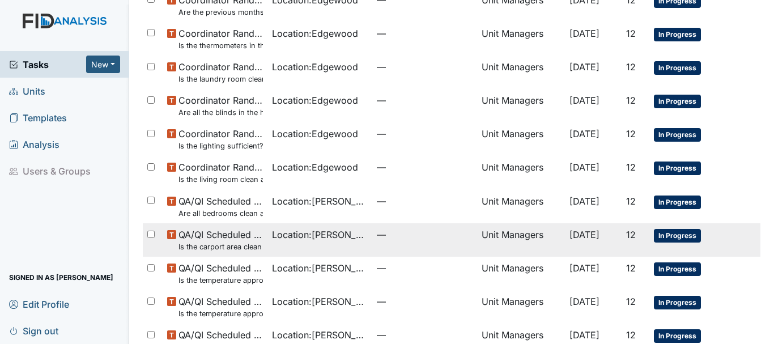
scroll to position [394, 0]
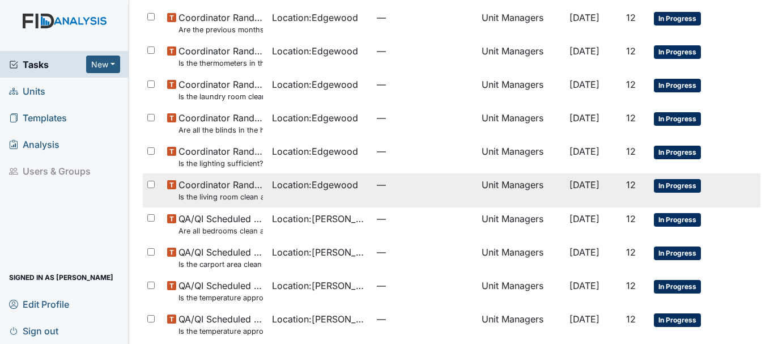
click at [224, 187] on span "Coordinator Random Is the living room clean and in good repair?" at bounding box center [220, 190] width 84 height 24
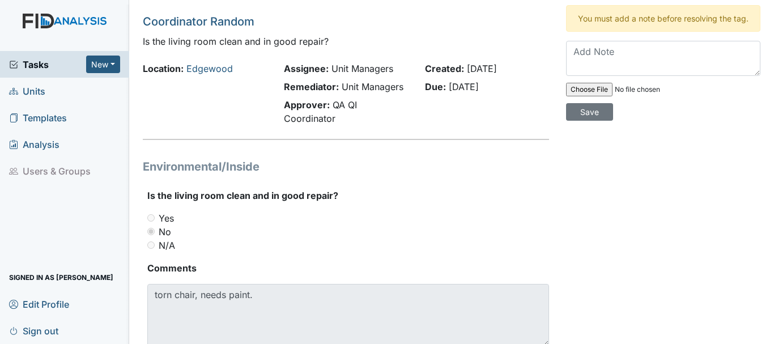
scroll to position [16, 0]
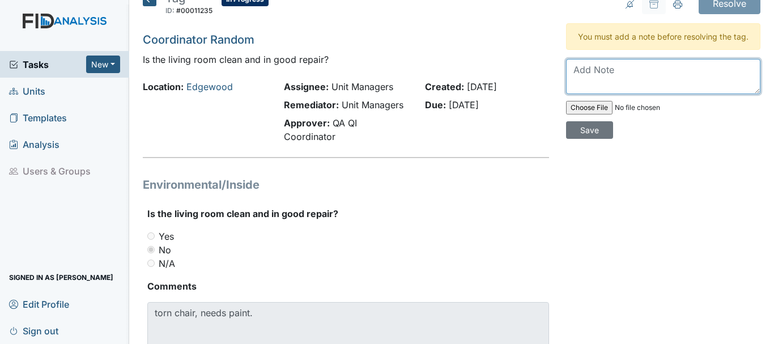
click at [609, 93] on textarea at bounding box center [663, 76] width 194 height 35
type textarea "Chairs are in good shape per Zack"
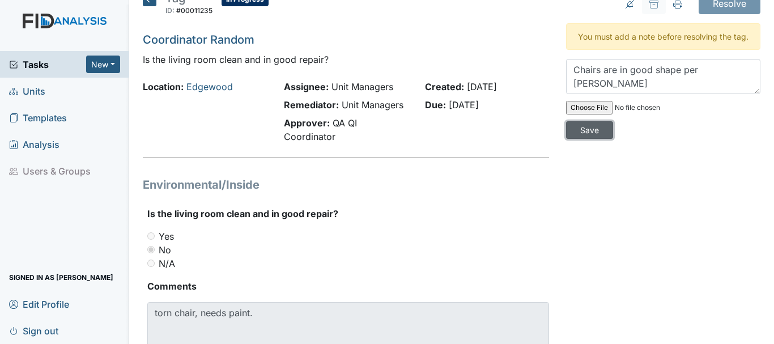
click at [586, 139] on input "Save" at bounding box center [589, 130] width 47 height 18
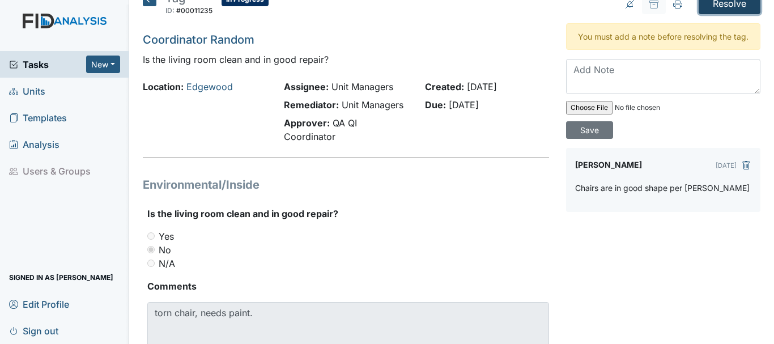
click at [717, 4] on input "Resolve" at bounding box center [729, 4] width 62 height 22
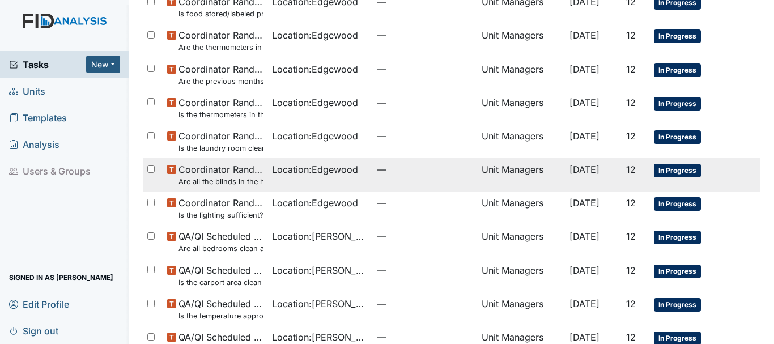
scroll to position [360, 0]
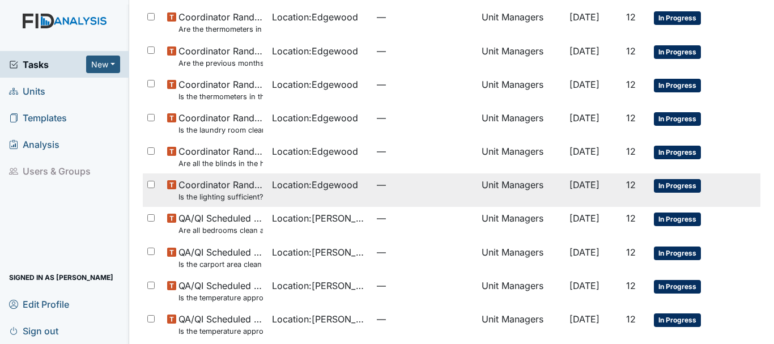
click at [235, 192] on small "Is the lighting sufficient?" at bounding box center [220, 196] width 84 height 11
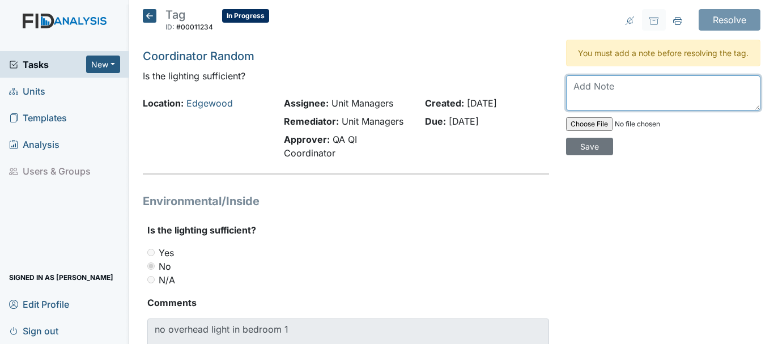
click at [608, 110] on textarea at bounding box center [663, 92] width 194 height 35
type textarea "Light was put in room"
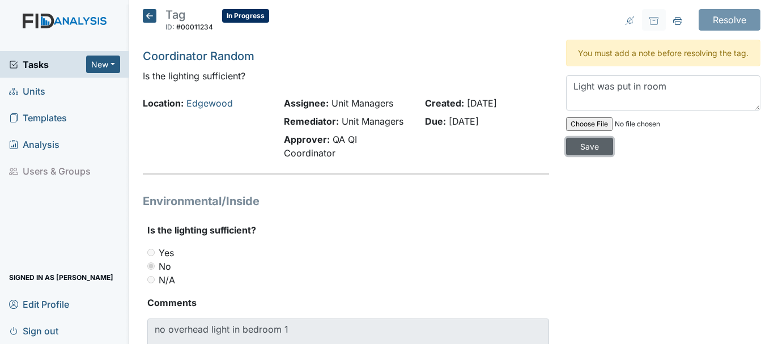
click at [590, 155] on input "Save" at bounding box center [589, 147] width 47 height 18
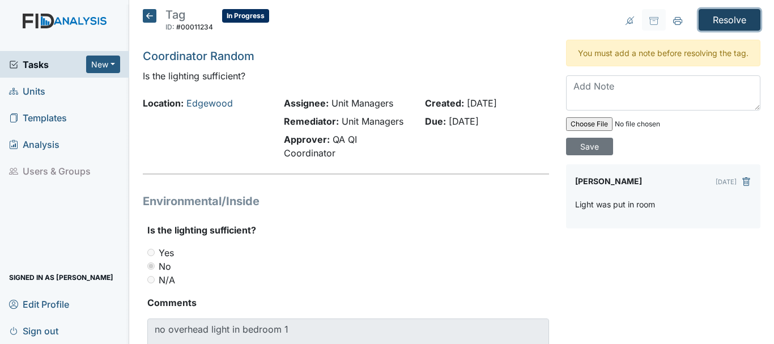
click at [706, 21] on input "Resolve" at bounding box center [729, 20] width 62 height 22
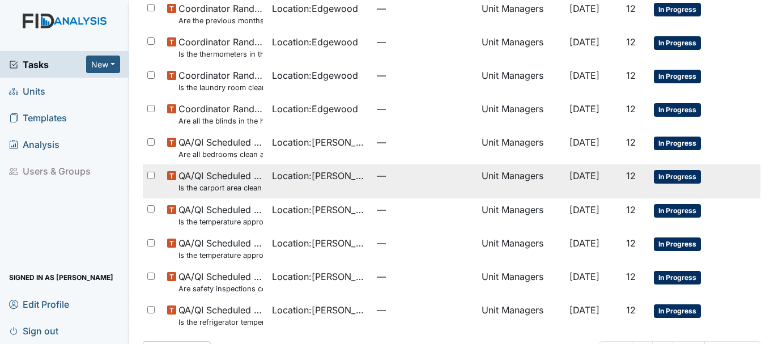
scroll to position [383, 0]
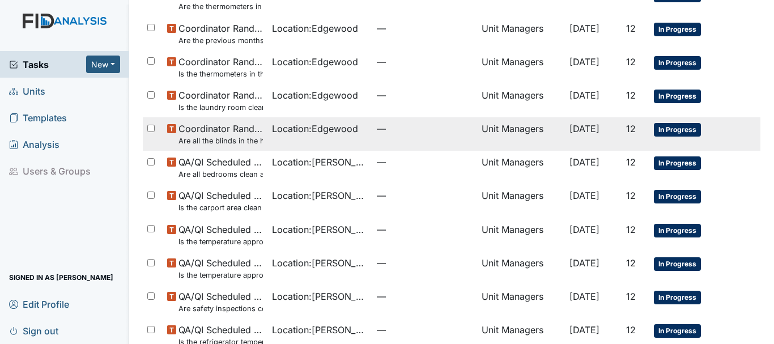
click at [223, 133] on span "Coordinator Random Are all the blinds in the home operational and clean?" at bounding box center [220, 134] width 84 height 24
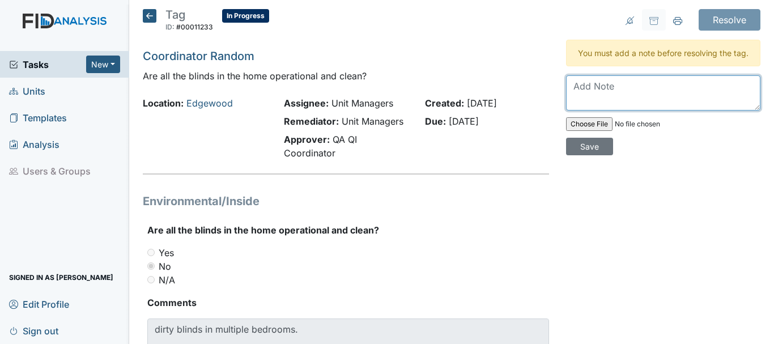
click at [603, 108] on textarea at bounding box center [663, 92] width 194 height 35
type textarea "Staff was coached to deep clean on weekend and that includes blinds"
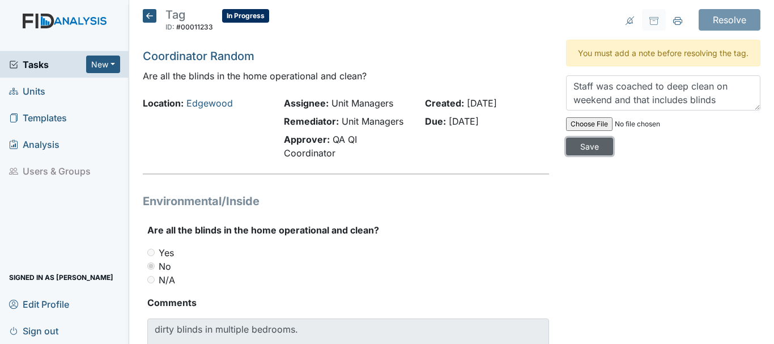
click at [573, 155] on input "Save" at bounding box center [589, 147] width 47 height 18
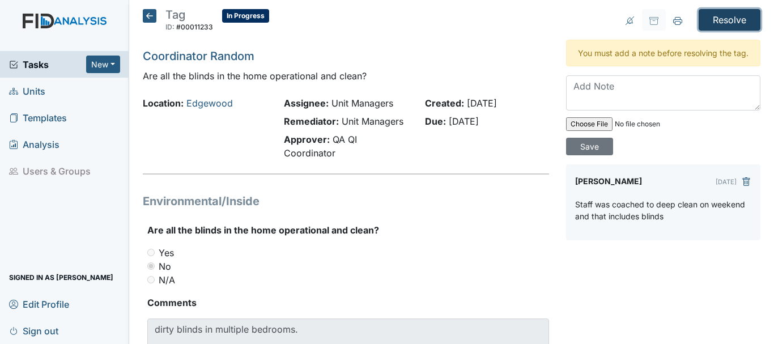
click at [720, 23] on input "Resolve" at bounding box center [729, 20] width 62 height 22
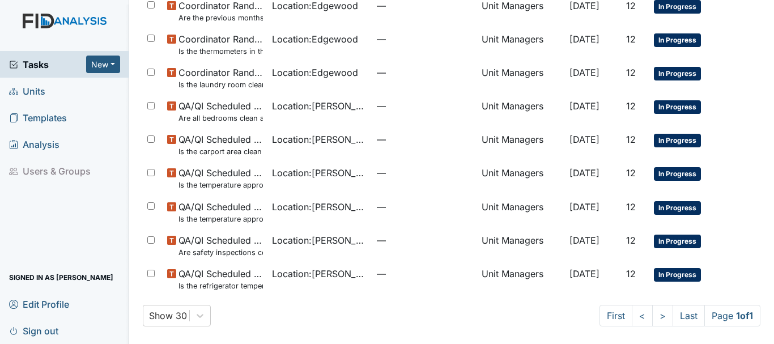
scroll to position [406, 0]
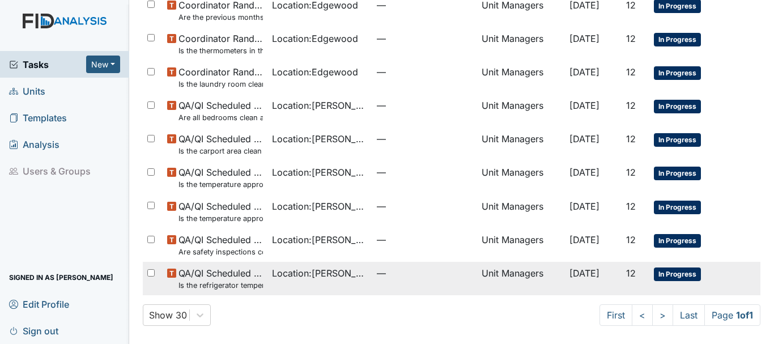
click at [229, 271] on span "QA/QI Scheduled Inspection Is the refrigerator temperature between 34° and 40°?" at bounding box center [220, 278] width 84 height 24
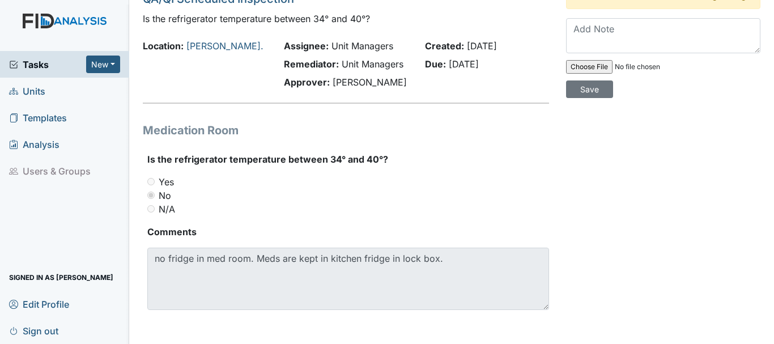
scroll to position [59, 0]
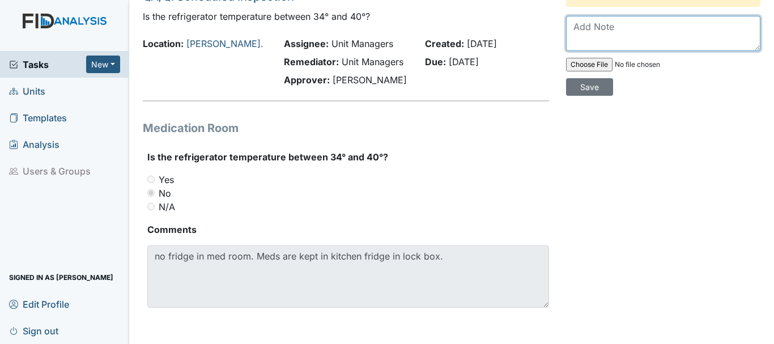
click at [591, 42] on textarea at bounding box center [663, 33] width 194 height 35
type textarea "Never had a fridge in med room but a work order was put in"
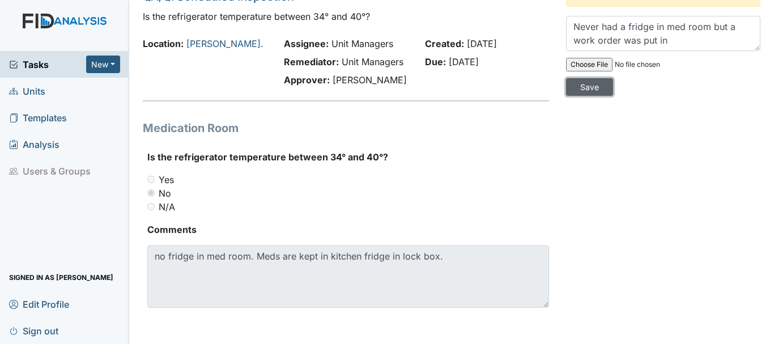
click at [577, 96] on input "Save" at bounding box center [589, 87] width 47 height 18
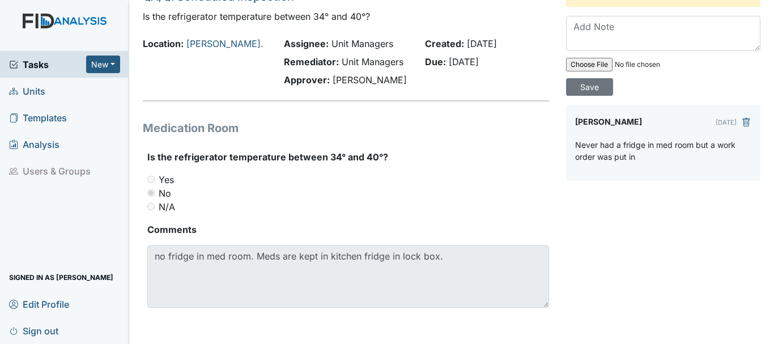
scroll to position [0, 0]
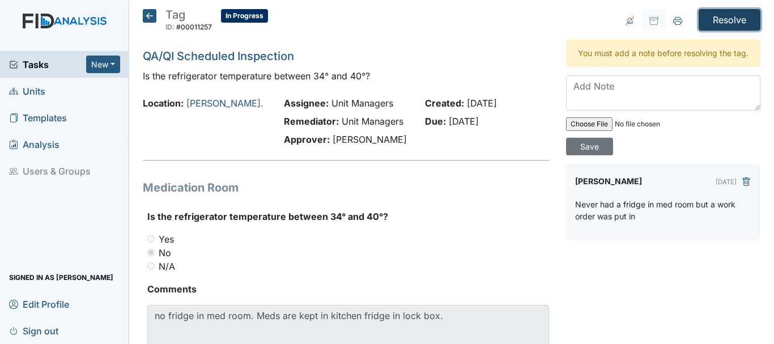
click at [704, 24] on input "Resolve" at bounding box center [729, 20] width 62 height 22
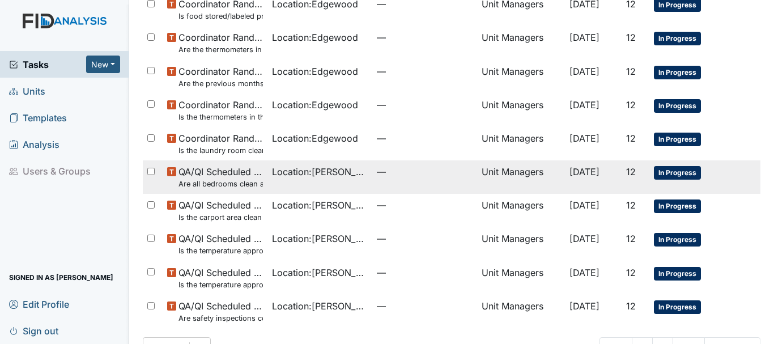
scroll to position [283, 0]
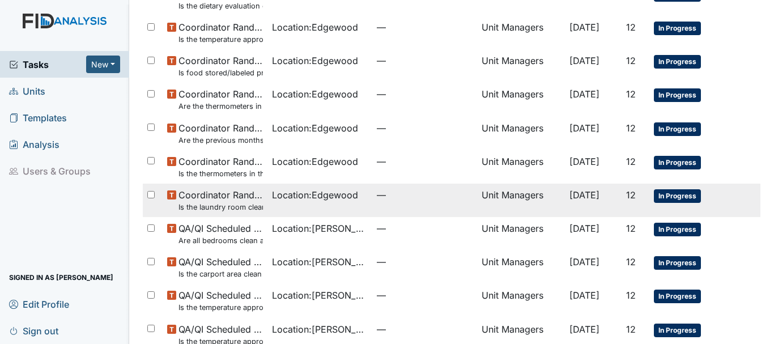
click at [235, 198] on span "Coordinator Random Is the laundry room clean and in good repair?" at bounding box center [220, 200] width 84 height 24
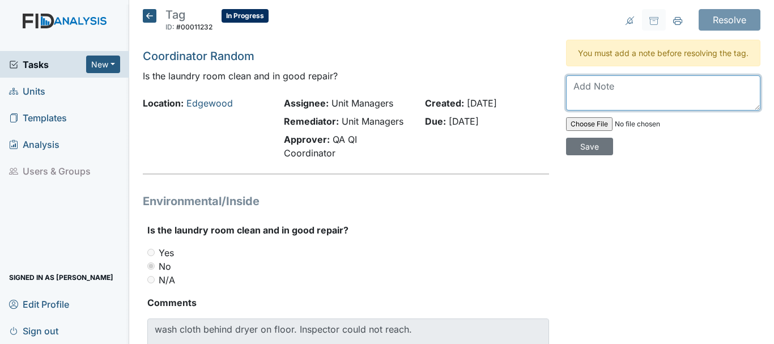
click at [621, 104] on textarea at bounding box center [663, 92] width 194 height 35
type textarea "Have clean behind Dryer"
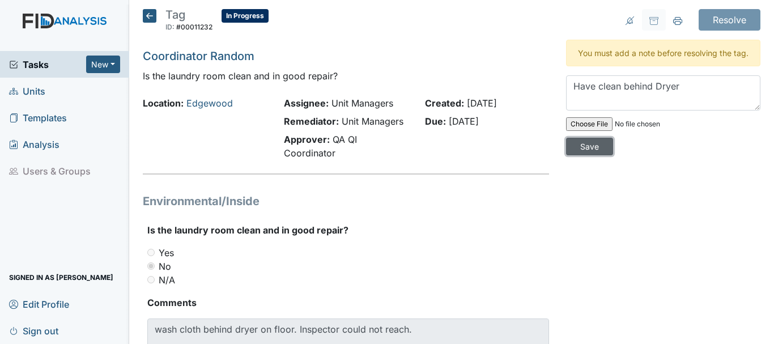
click at [587, 153] on input "Save" at bounding box center [589, 147] width 47 height 18
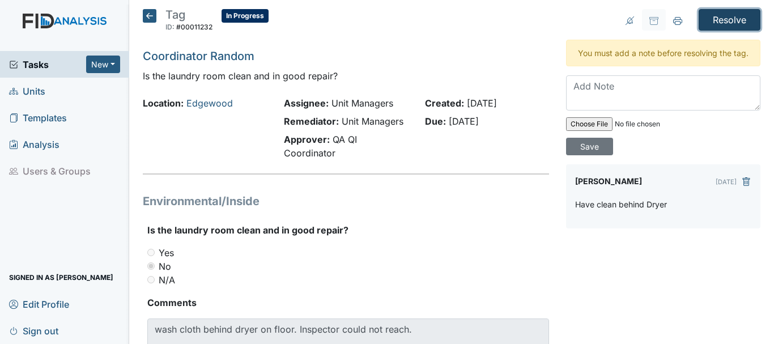
click at [716, 22] on input "Resolve" at bounding box center [729, 20] width 62 height 22
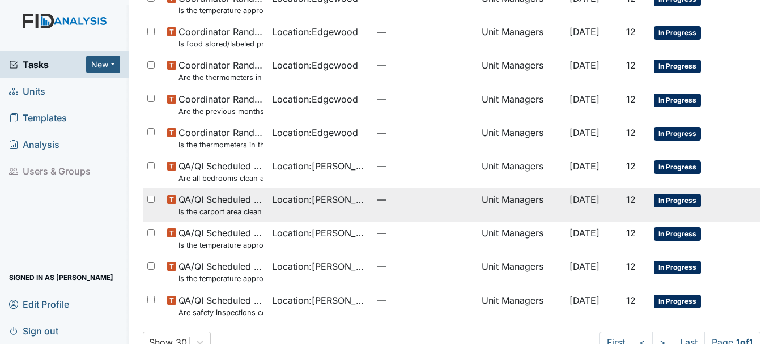
scroll to position [339, 0]
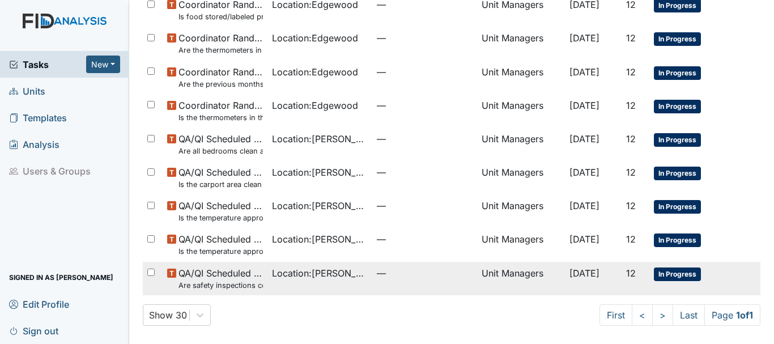
click at [232, 274] on span "QA/QI Scheduled Inspection Are safety inspections completed monthly and minutes…" at bounding box center [220, 278] width 84 height 24
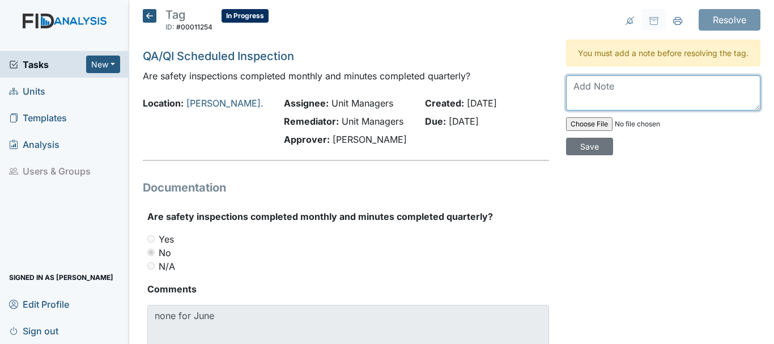
click at [584, 107] on textarea at bounding box center [663, 92] width 194 height 35
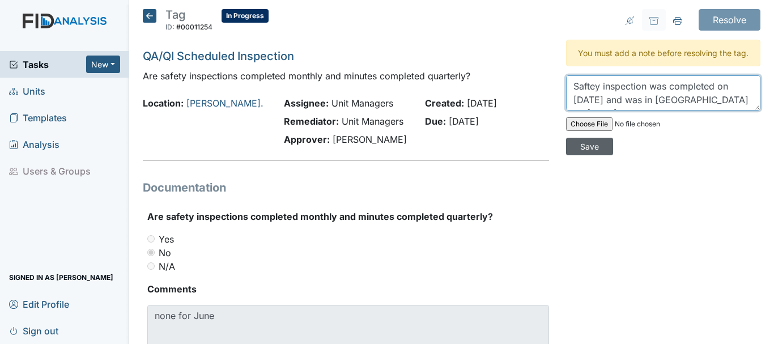
type textarea "Saftey inspection was completed on [DATE] and was in [GEOGRAPHIC_DATA] on [DATE]"
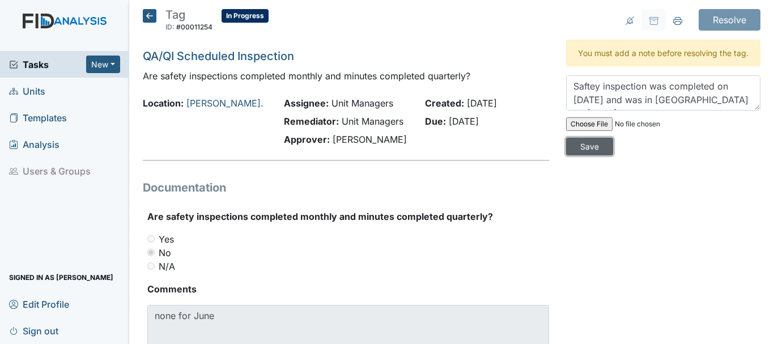
click at [585, 155] on input "Save" at bounding box center [589, 147] width 47 height 18
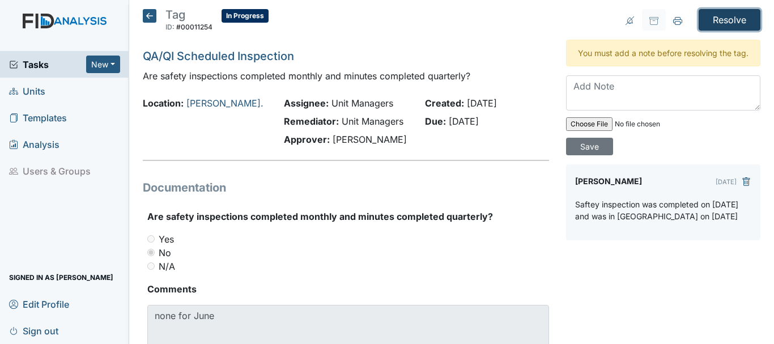
click at [724, 19] on input "Resolve" at bounding box center [729, 20] width 62 height 22
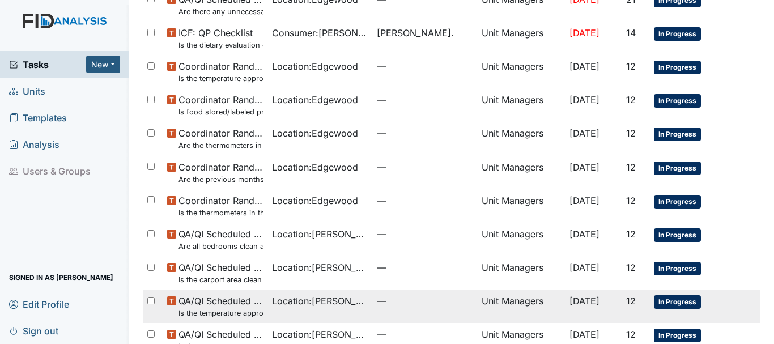
scroll to position [227, 0]
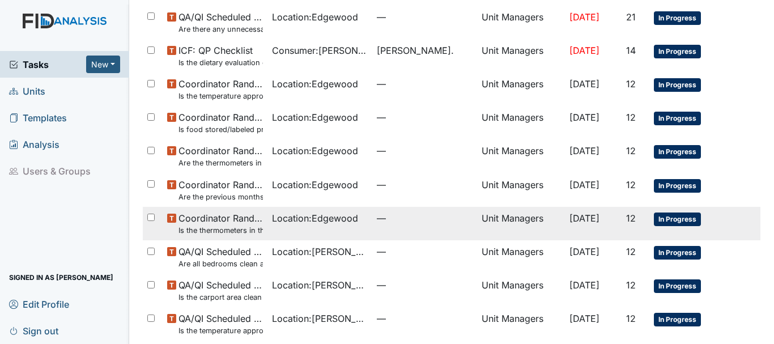
click at [215, 219] on span "Coordinator Random Is the thermometers in the refrigerator reading between 34 d…" at bounding box center [220, 223] width 84 height 24
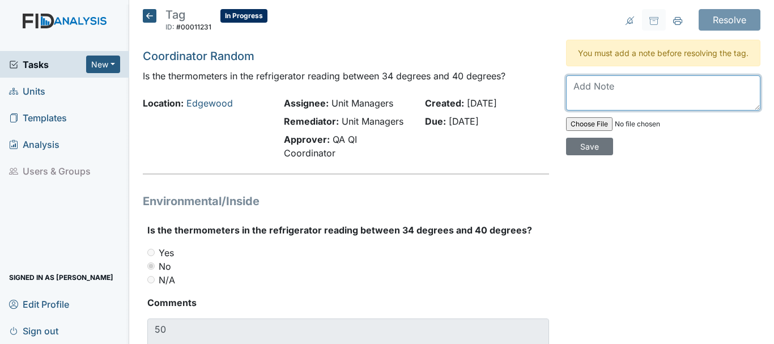
click at [604, 107] on textarea at bounding box center [663, 92] width 194 height 35
type textarea "Work oreder was put in"
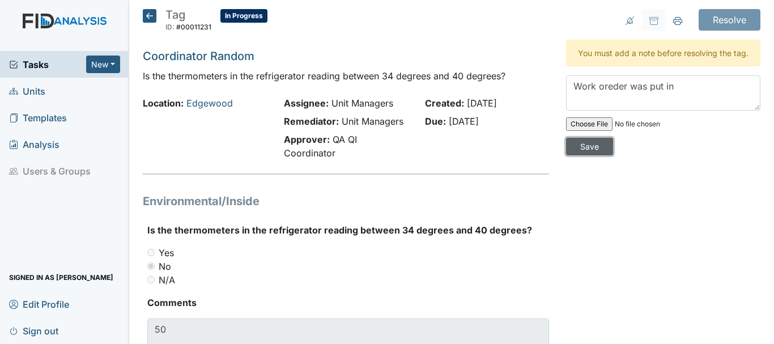
click at [594, 155] on input "Save" at bounding box center [589, 147] width 47 height 18
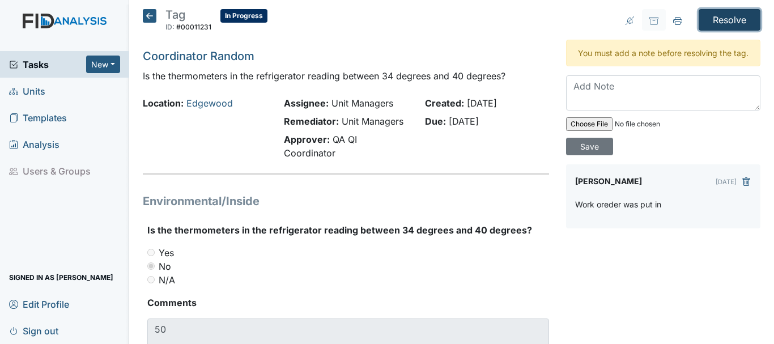
click at [713, 23] on input "Resolve" at bounding box center [729, 20] width 62 height 22
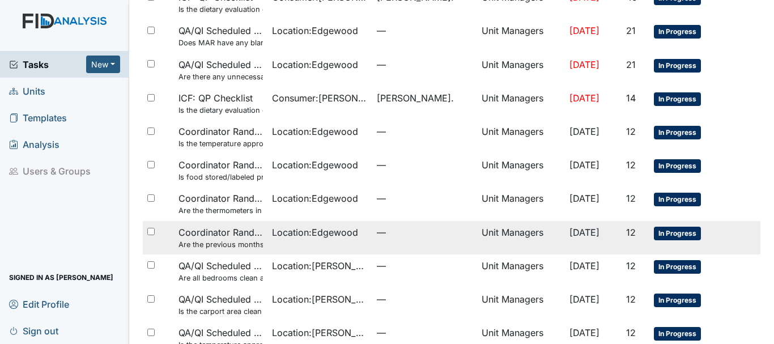
scroll to position [159, 0]
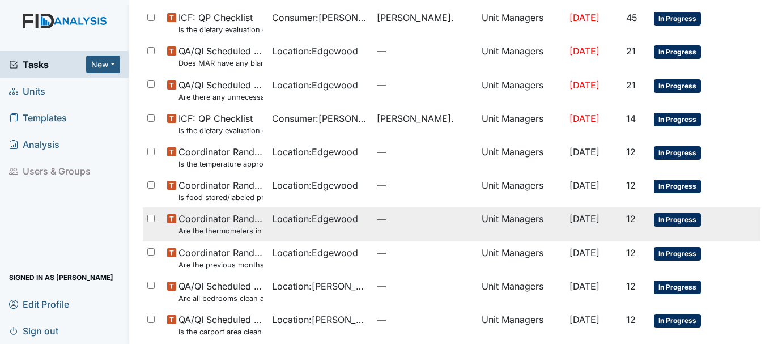
click at [228, 219] on span "Coordinator Random Are the thermometers in the freezer reading between 0 degree…" at bounding box center [220, 224] width 84 height 24
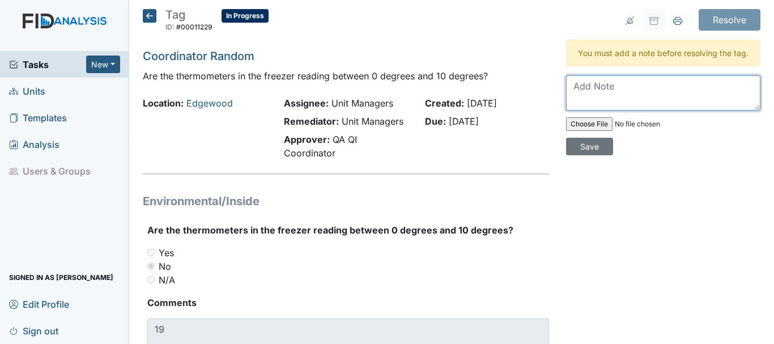
click at [625, 104] on textarea at bounding box center [663, 92] width 194 height 35
type textarea "Work order was put in"
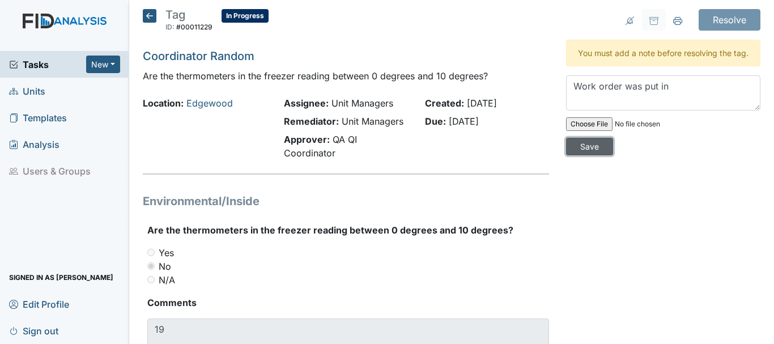
click at [587, 155] on input "Save" at bounding box center [589, 147] width 47 height 18
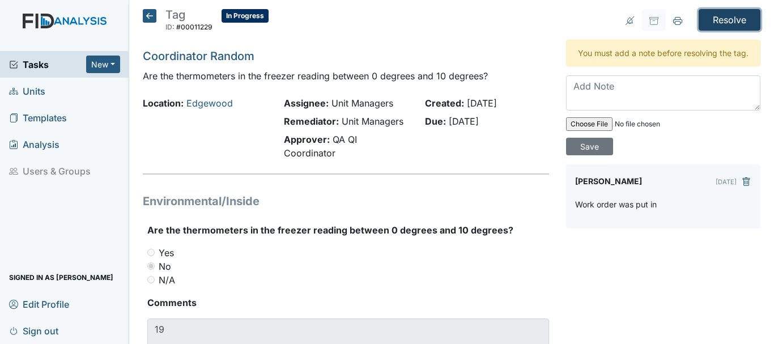
click at [723, 20] on input "Resolve" at bounding box center [729, 20] width 62 height 22
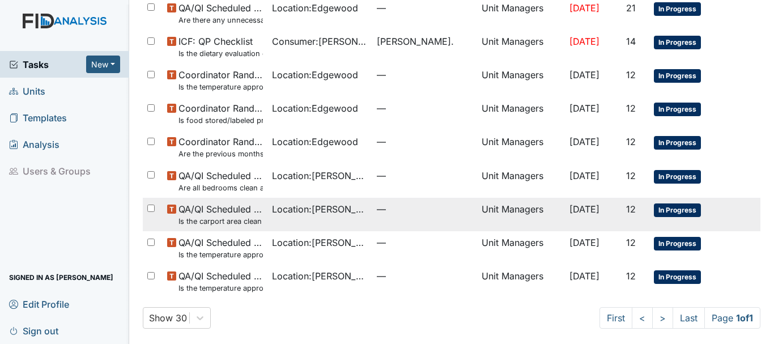
scroll to position [238, 0]
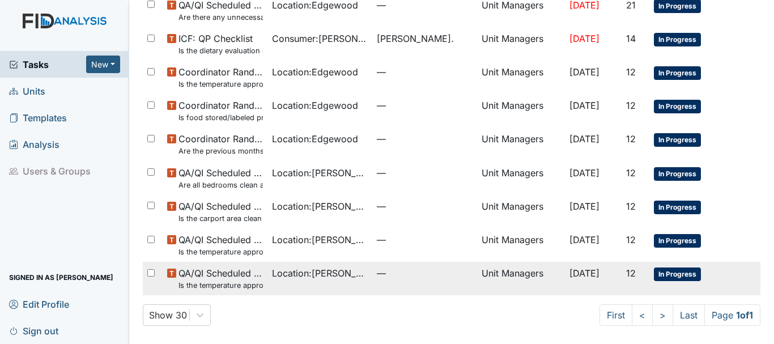
click at [229, 278] on span "QA/QI Scheduled Inspection Is the temperature appropriate in the freezer(s)? (B…" at bounding box center [220, 278] width 84 height 24
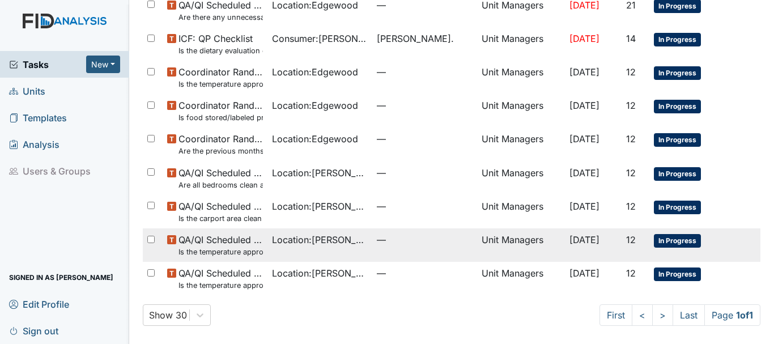
click at [225, 247] on small "Is the temperature appropriate in the refrigerator? (Between 34° & 40°)?" at bounding box center [220, 251] width 84 height 11
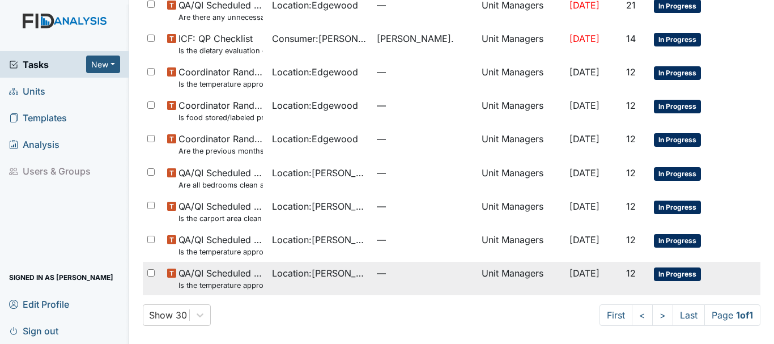
click at [218, 270] on span "QA/QI Scheduled Inspection Is the temperature appropriate in the freezer(s)? (B…" at bounding box center [220, 278] width 84 height 24
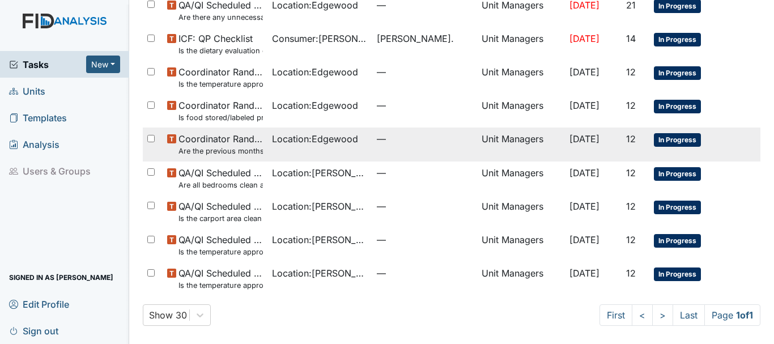
click at [233, 150] on small "Are the previous months Random Inspections completed?" at bounding box center [220, 151] width 84 height 11
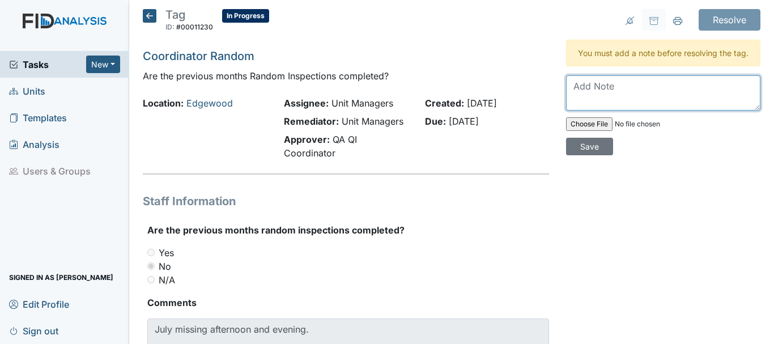
click at [583, 105] on textarea at bounding box center [663, 92] width 194 height 35
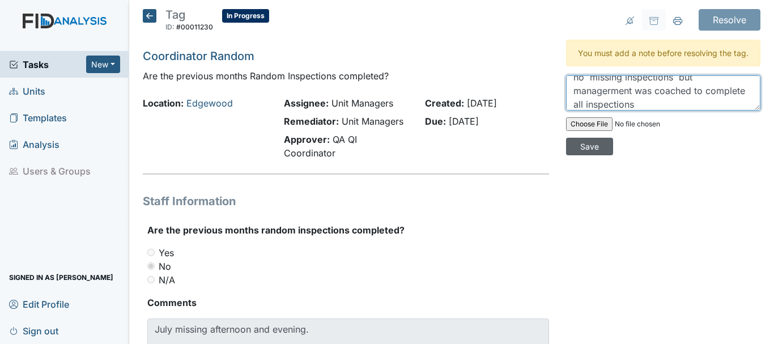
type textarea "no missing inspections but managerment was coached to complete all inspections"
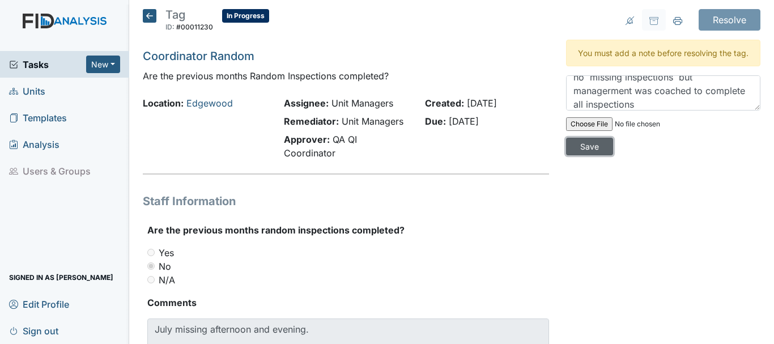
click at [590, 155] on input "Save" at bounding box center [589, 147] width 47 height 18
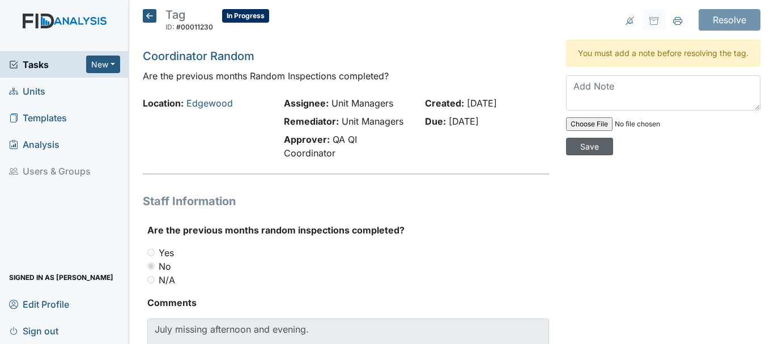
scroll to position [0, 0]
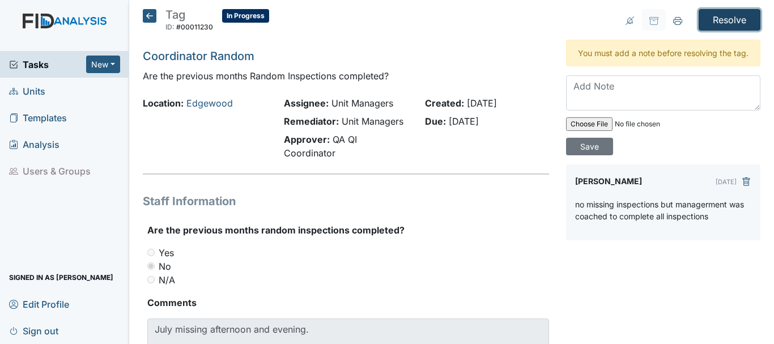
click at [708, 18] on input "Resolve" at bounding box center [729, 20] width 62 height 22
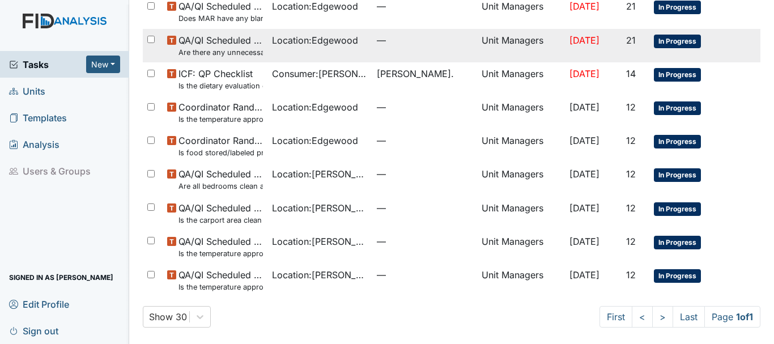
scroll to position [205, 0]
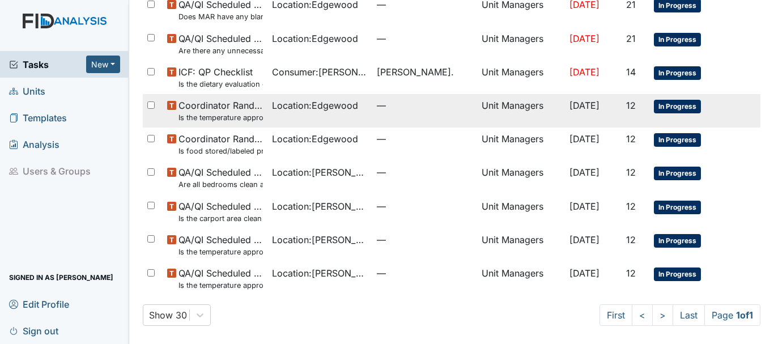
click at [205, 116] on small "Is the temperature appropriate?" at bounding box center [220, 117] width 84 height 11
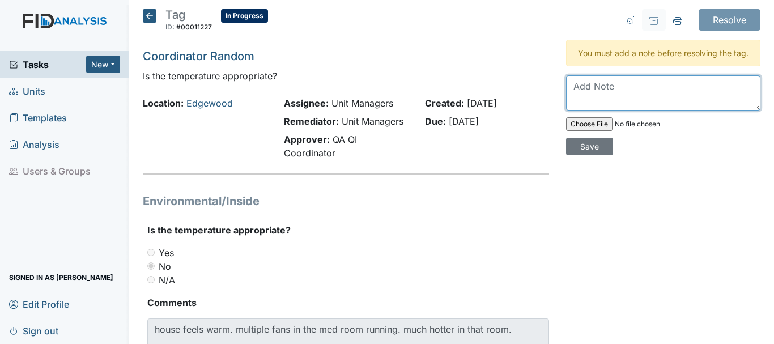
click at [598, 104] on textarea at bounding box center [663, 92] width 194 height 35
click at [599, 106] on textarea "W" at bounding box center [663, 92] width 194 height 35
type textarea "Work order was put in"
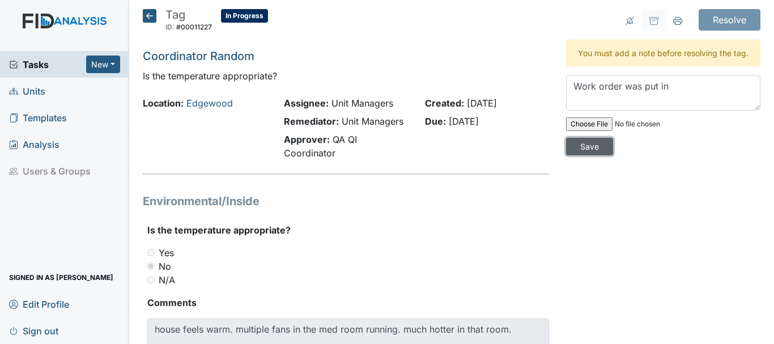
click at [570, 155] on input "Save" at bounding box center [589, 147] width 47 height 18
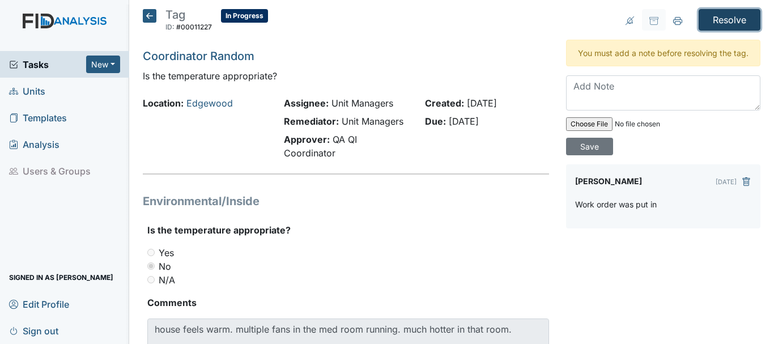
click at [707, 22] on input "Resolve" at bounding box center [729, 20] width 62 height 22
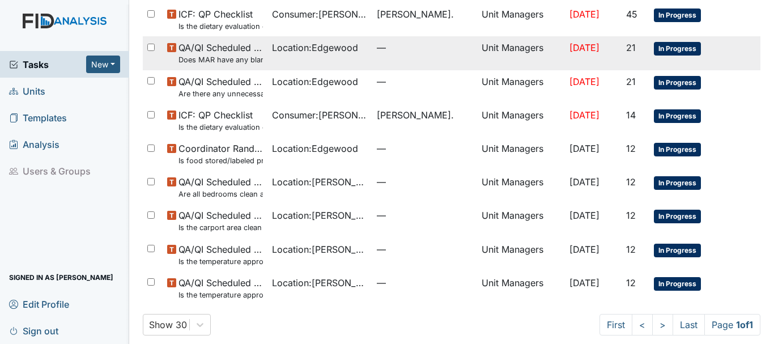
scroll to position [172, 0]
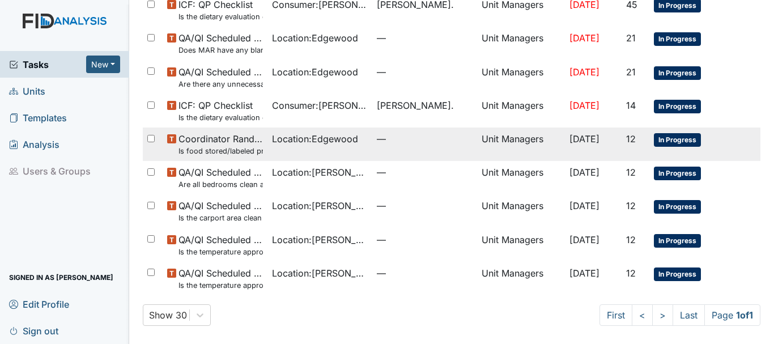
click at [214, 140] on span "Coordinator Random Is food stored/labeled properly?" at bounding box center [220, 144] width 84 height 24
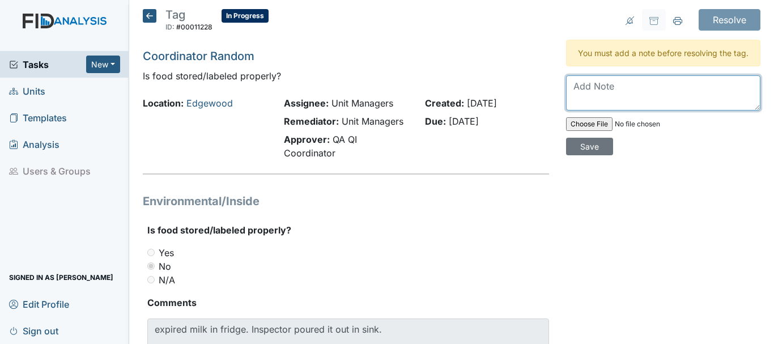
click at [589, 101] on textarea at bounding box center [663, 92] width 194 height 35
type textarea "Staff was coached to make sure food is not expired"
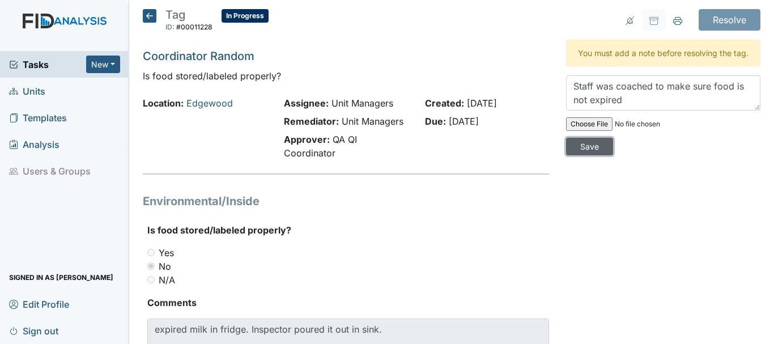
click at [589, 152] on input "Save" at bounding box center [589, 147] width 47 height 18
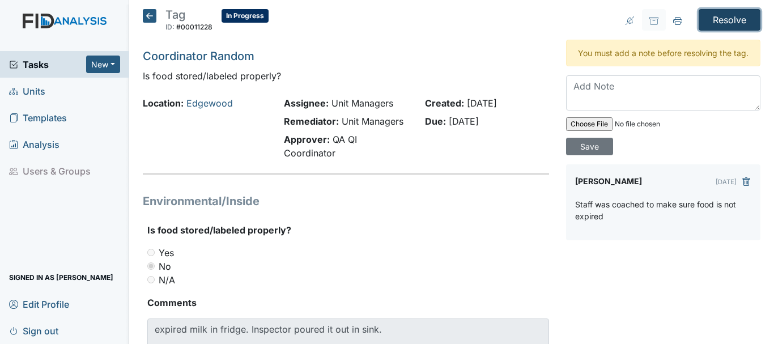
click at [722, 21] on input "Resolve" at bounding box center [729, 20] width 62 height 22
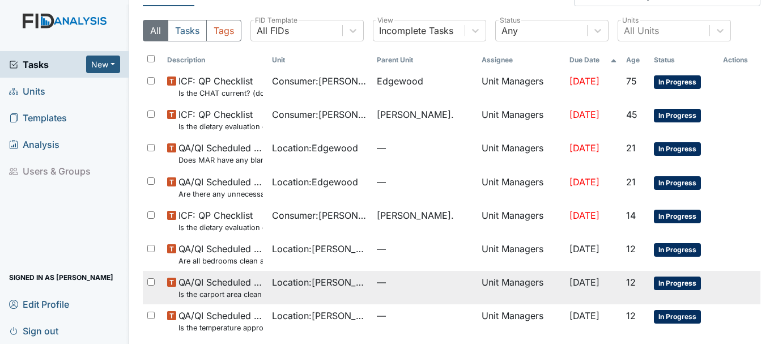
scroll to position [82, 0]
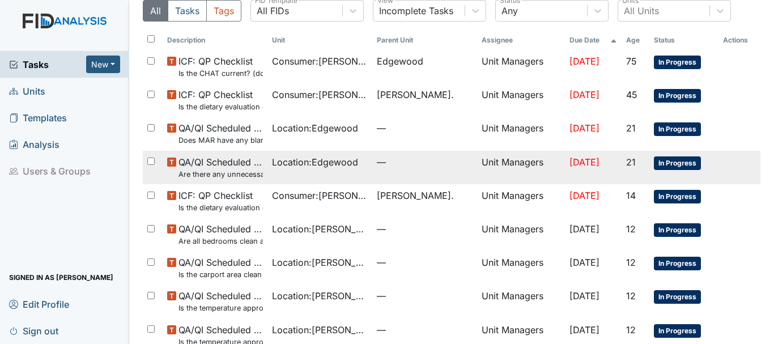
click at [252, 172] on small "Are there any unnecessary items in the van?" at bounding box center [220, 174] width 84 height 11
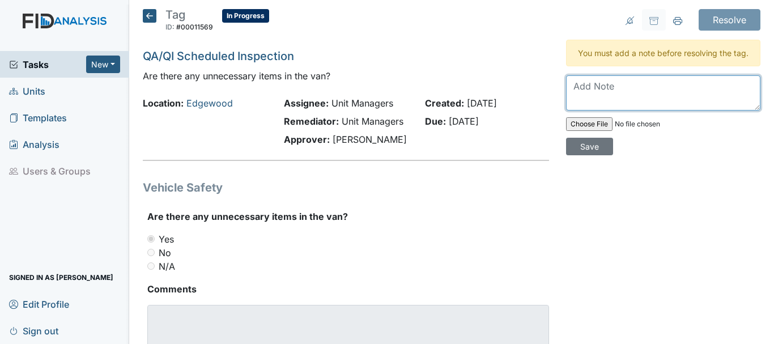
click at [570, 105] on textarea at bounding box center [663, 92] width 194 height 35
type textarea "Staff was coached to not leave any items on van"
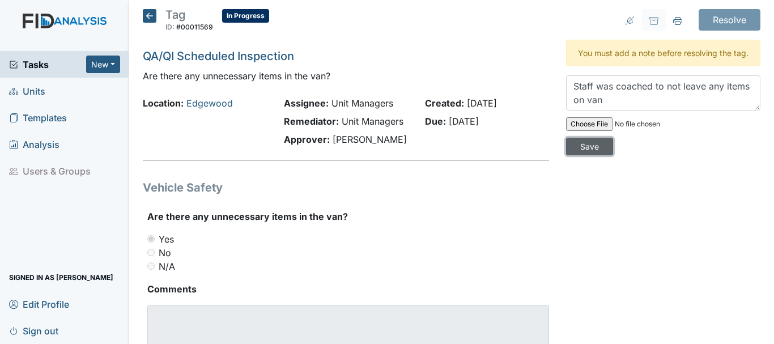
click at [574, 152] on input "Save" at bounding box center [589, 147] width 47 height 18
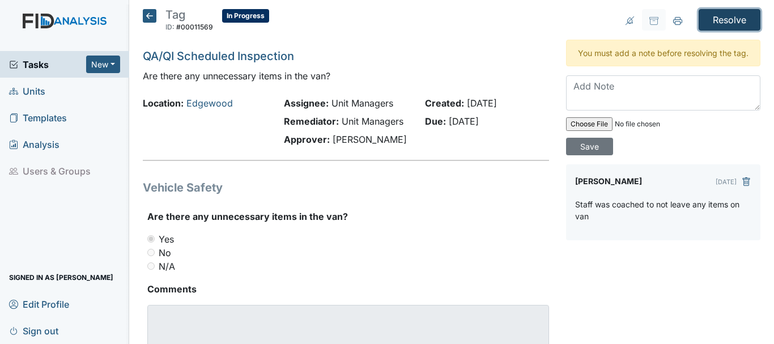
click at [698, 24] on input "Resolve" at bounding box center [729, 20] width 62 height 22
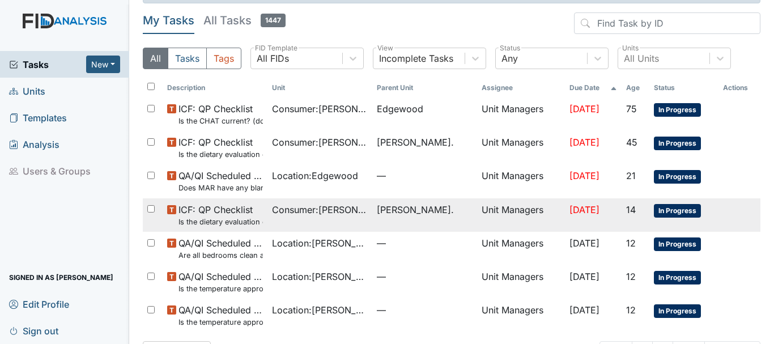
scroll to position [71, 0]
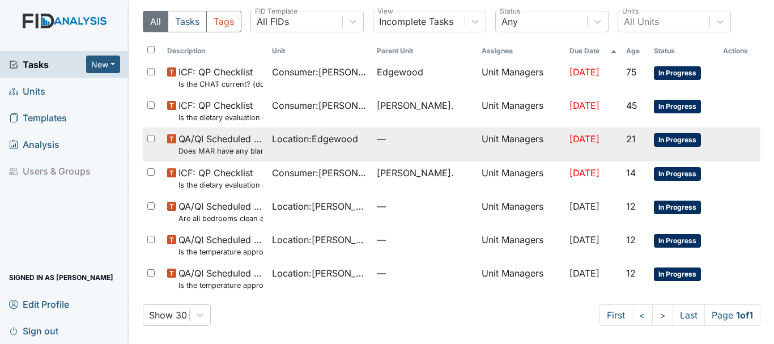
click at [210, 144] on span "QA/QI Scheduled Inspection Does MAR have any blank days that should have been i…" at bounding box center [220, 144] width 84 height 24
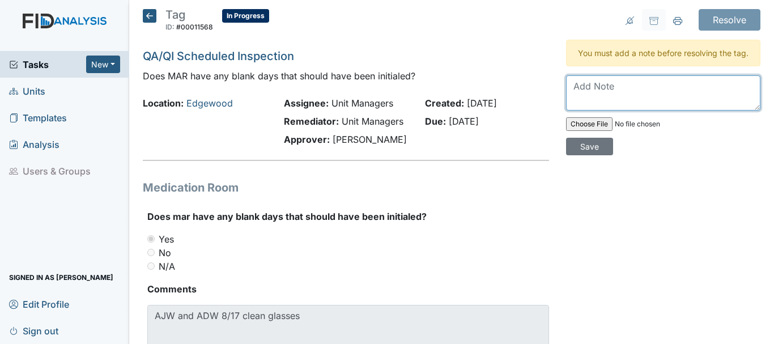
click at [606, 108] on textarea at bounding box center [663, 92] width 194 height 35
type textarea "Staff was coached to not leave [PERSON_NAME]"
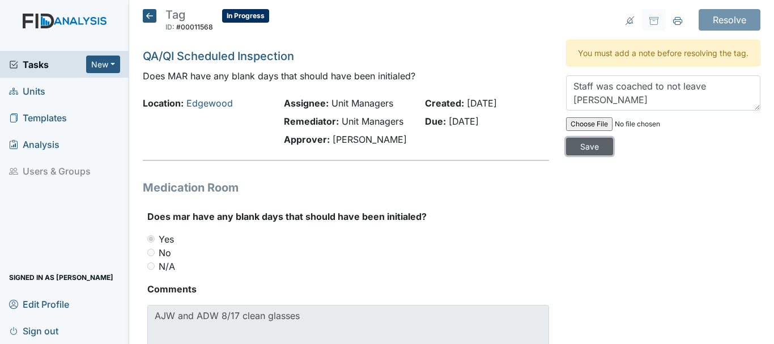
click at [572, 155] on input "Save" at bounding box center [589, 147] width 47 height 18
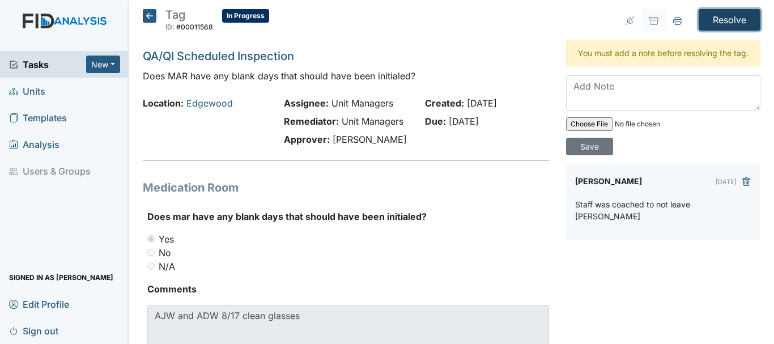
click at [717, 20] on input "Resolve" at bounding box center [729, 20] width 62 height 22
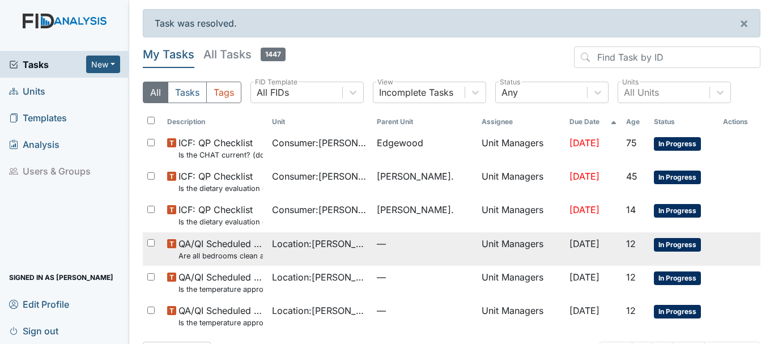
scroll to position [37, 0]
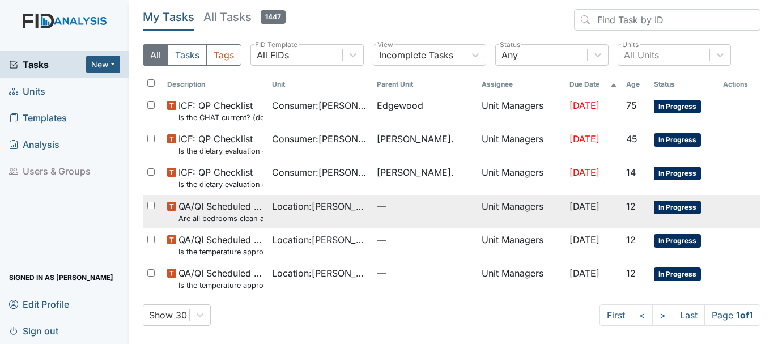
click at [232, 211] on span "QA/QI Scheduled Inspection Are all bedrooms clean and in good repair?" at bounding box center [220, 211] width 84 height 24
click at [216, 219] on small "Are all bedrooms clean and in good repair?" at bounding box center [220, 218] width 84 height 11
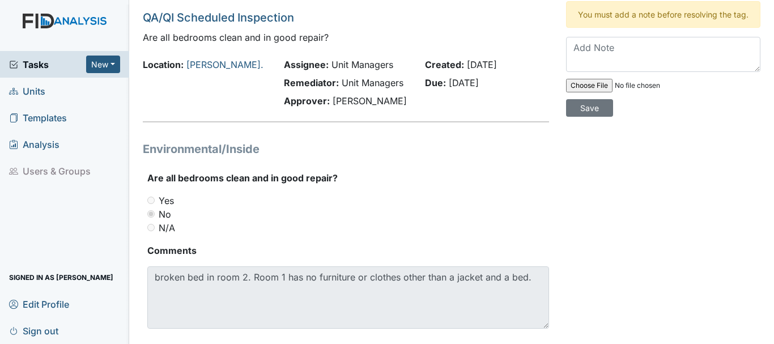
scroll to position [59, 0]
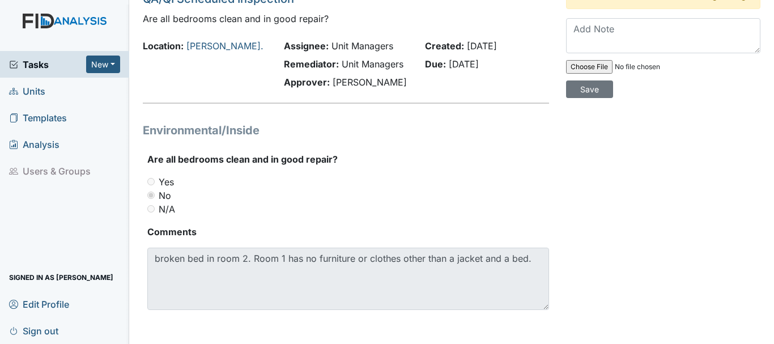
scroll to position [59, 0]
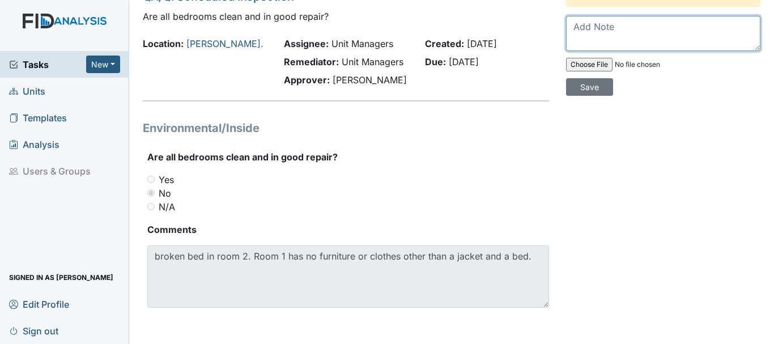
drag, startPoint x: 606, startPoint y: 31, endPoint x: 602, endPoint y: 58, distance: 26.9
click at [606, 32] on textarea at bounding box center [663, 33] width 194 height 35
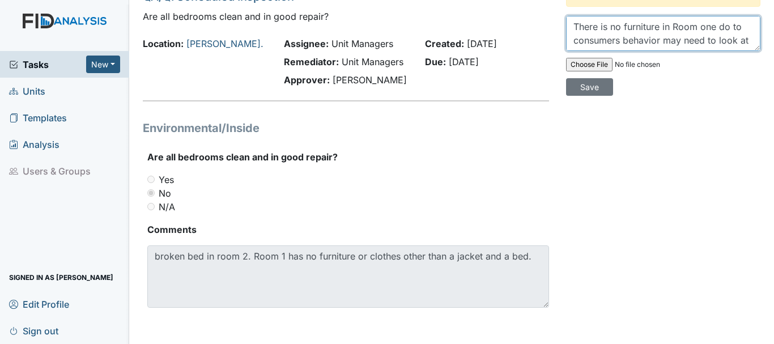
scroll to position [9, 0]
click at [665, 51] on textarea "There is no furniture in Room one do to consumers behavior may need to look at …" at bounding box center [663, 33] width 194 height 35
type textarea "There is no furniture in Room one do to consumers behavior may need to look at …"
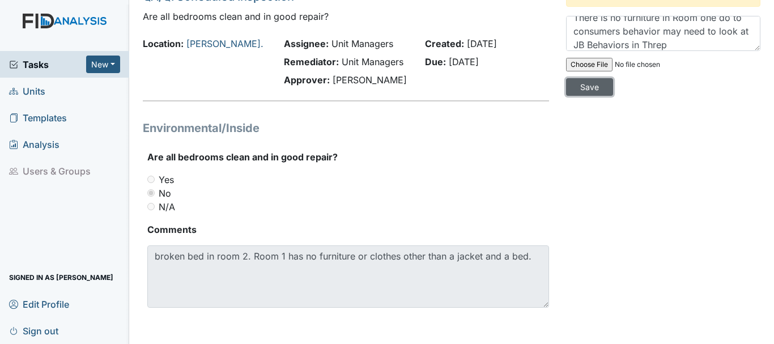
click at [592, 96] on input "Save" at bounding box center [589, 87] width 47 height 18
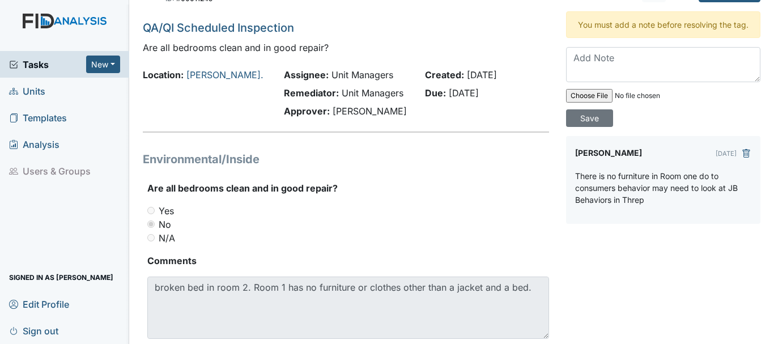
scroll to position [0, 0]
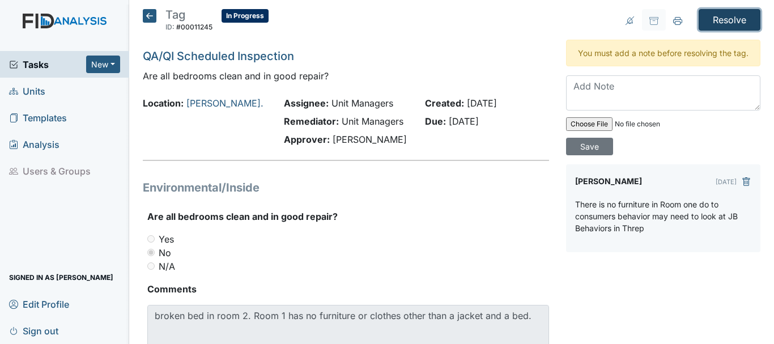
click at [728, 24] on input "Resolve" at bounding box center [729, 20] width 62 height 22
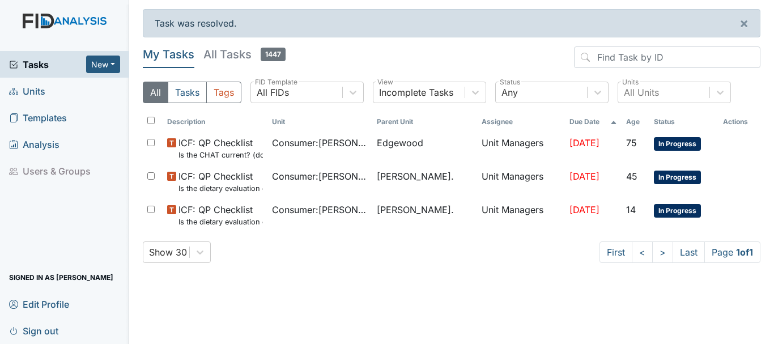
click at [31, 66] on span "Tasks" at bounding box center [47, 65] width 77 height 14
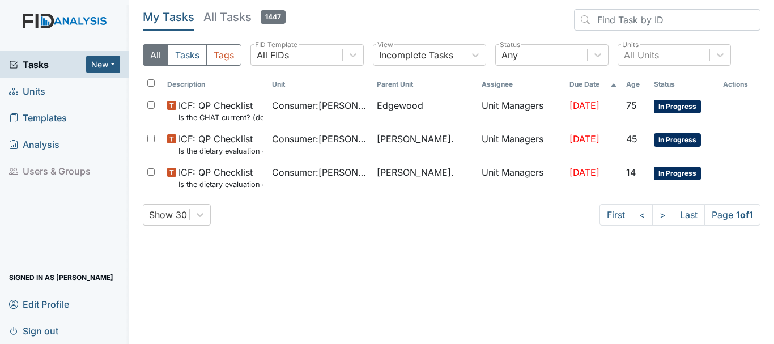
click at [34, 94] on span "Units" at bounding box center [27, 91] width 36 height 18
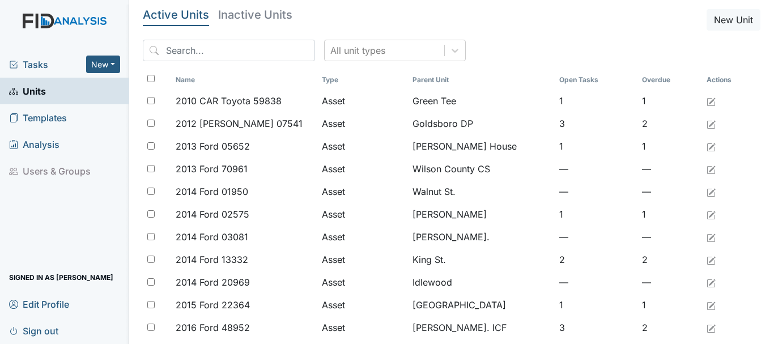
click at [32, 63] on span "Tasks" at bounding box center [47, 65] width 77 height 14
